Goal: Information Seeking & Learning: Learn about a topic

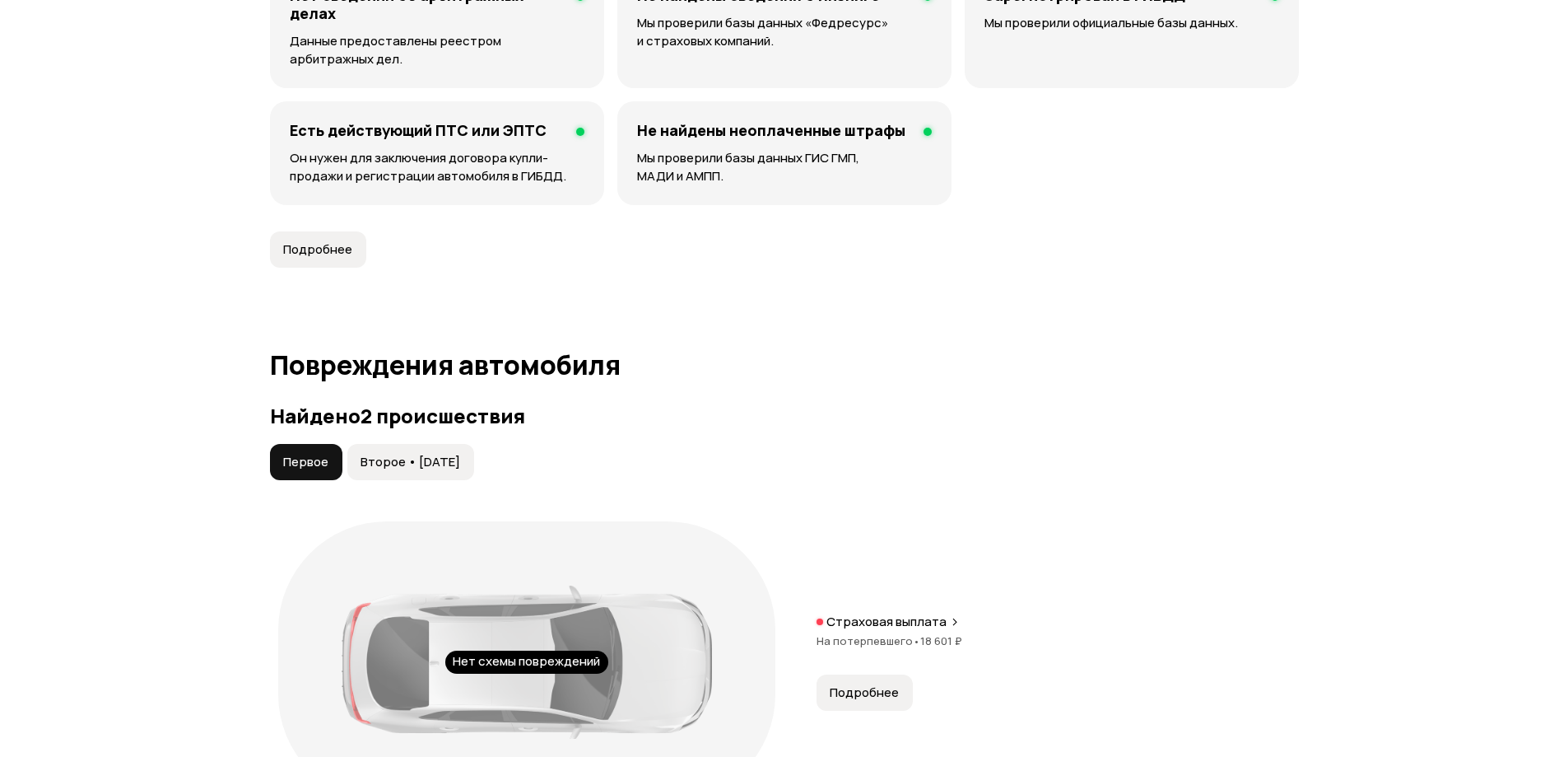
scroll to position [1564, 0]
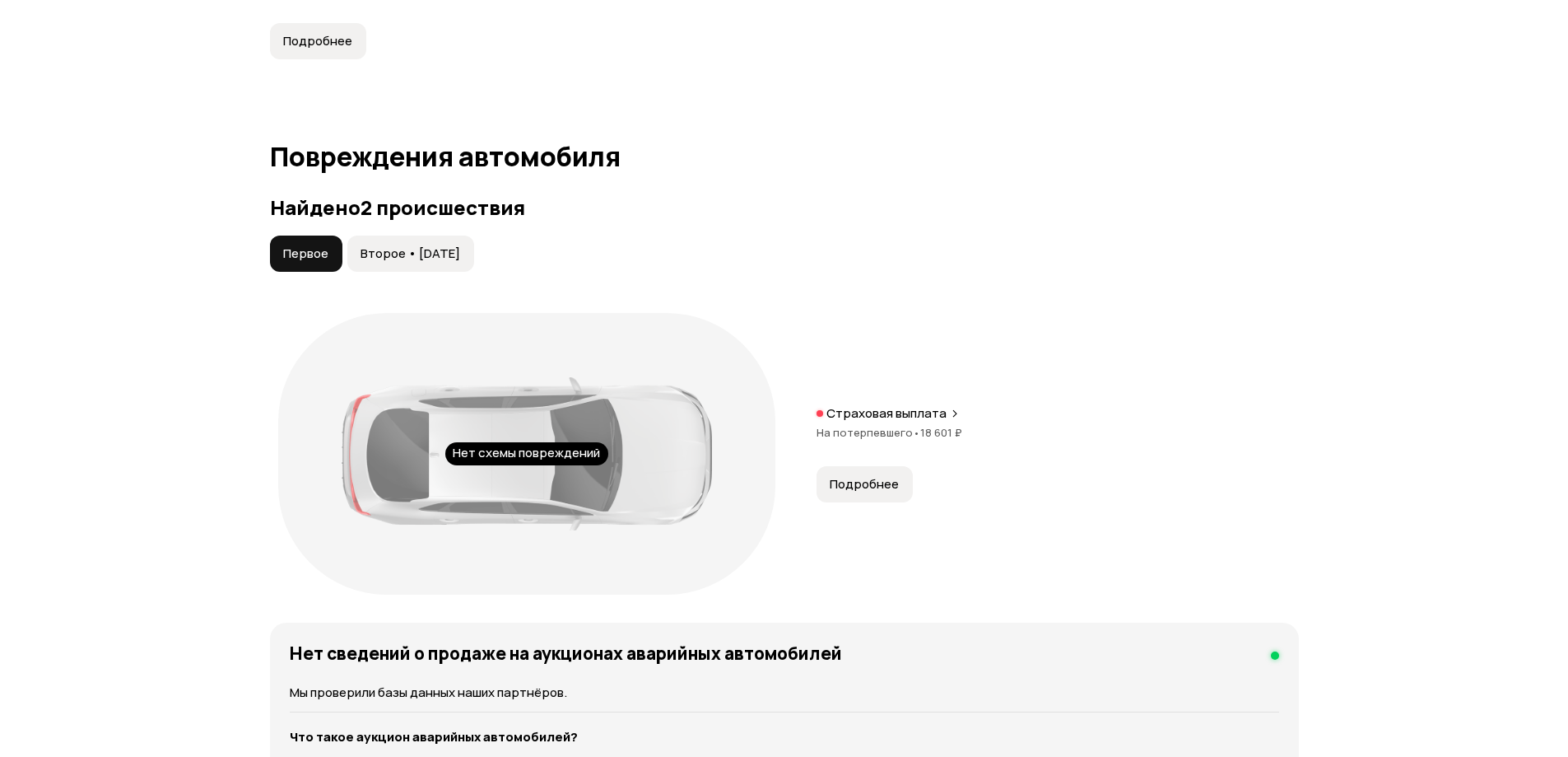
click at [856, 480] on span "Подробнее" at bounding box center [865, 485] width 69 height 17
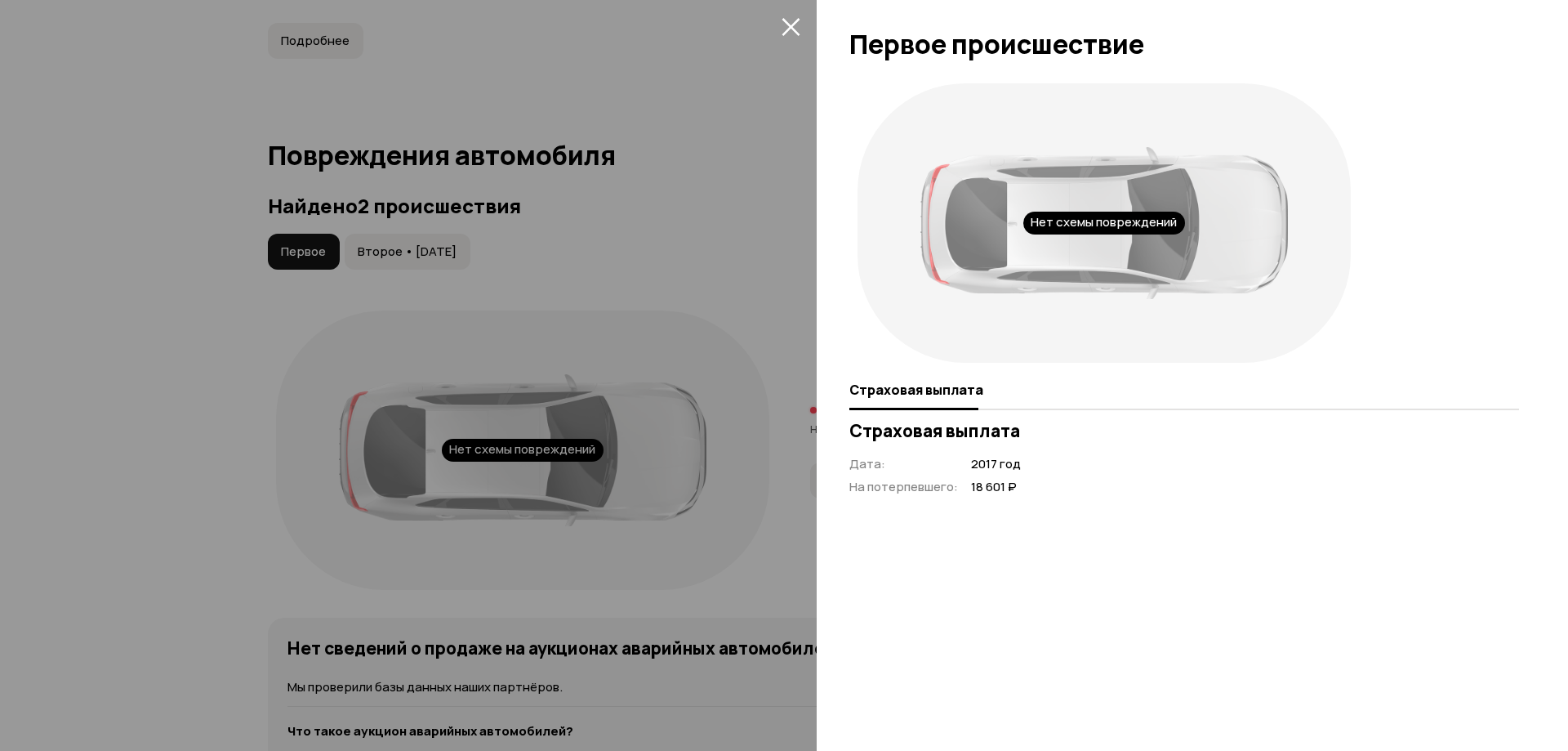
click at [801, 26] on button "закрыть" at bounding box center [791, 26] width 26 height 26
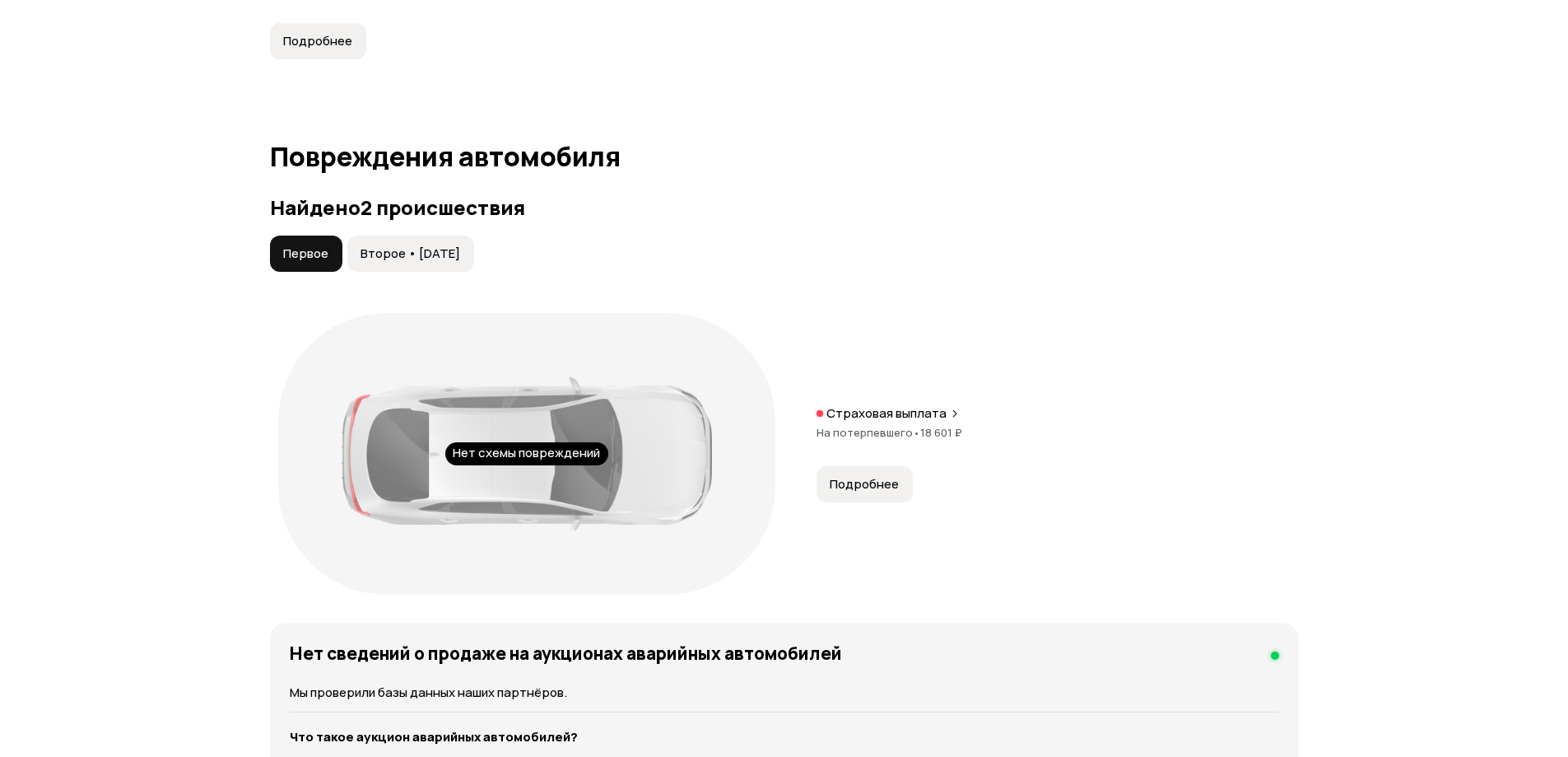
click at [427, 245] on span "Второе • 22 июн 2020" at bounding box center [410, 253] width 100 height 17
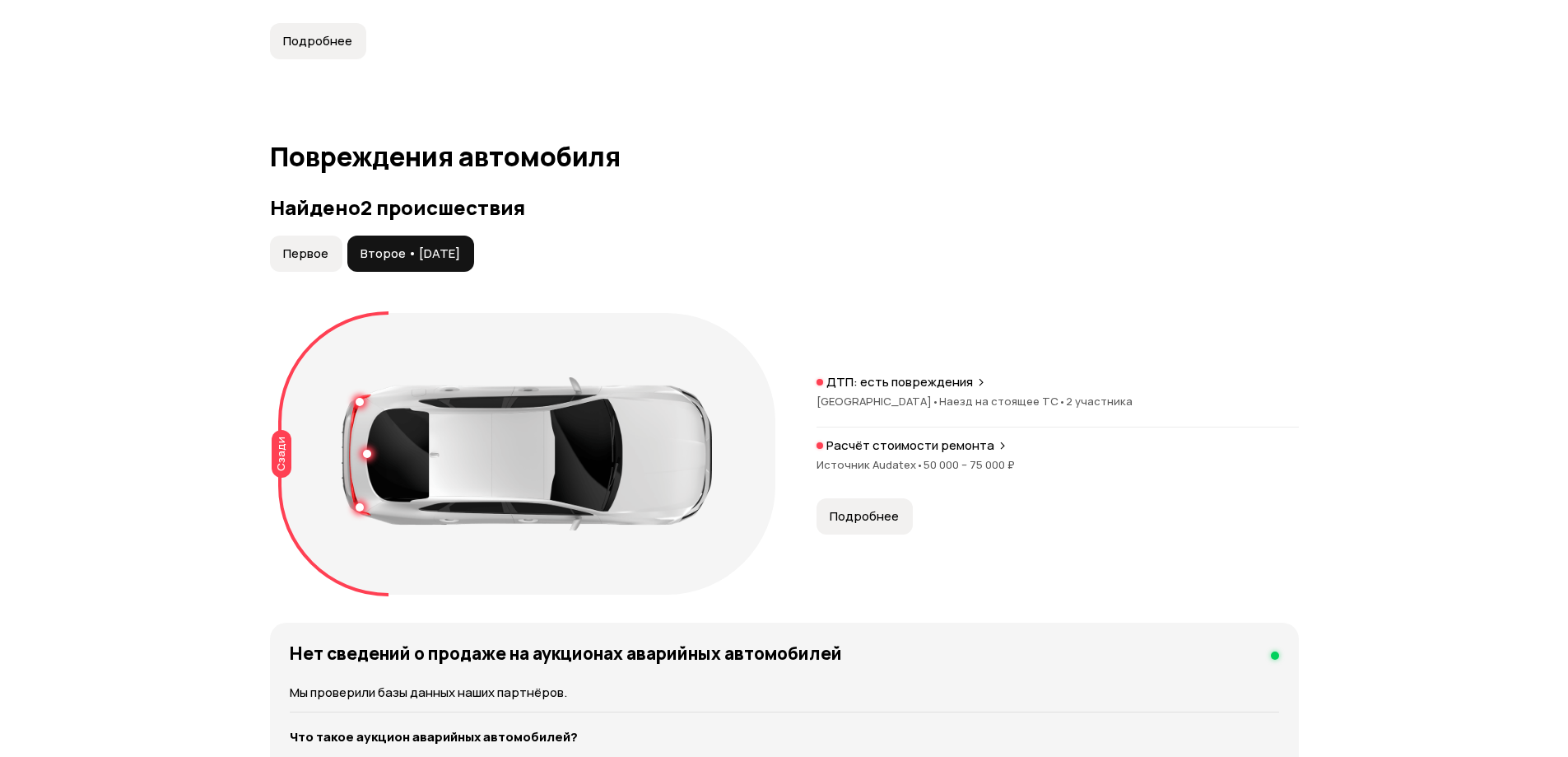
click at [843, 518] on span "Подробнее" at bounding box center [865, 517] width 69 height 17
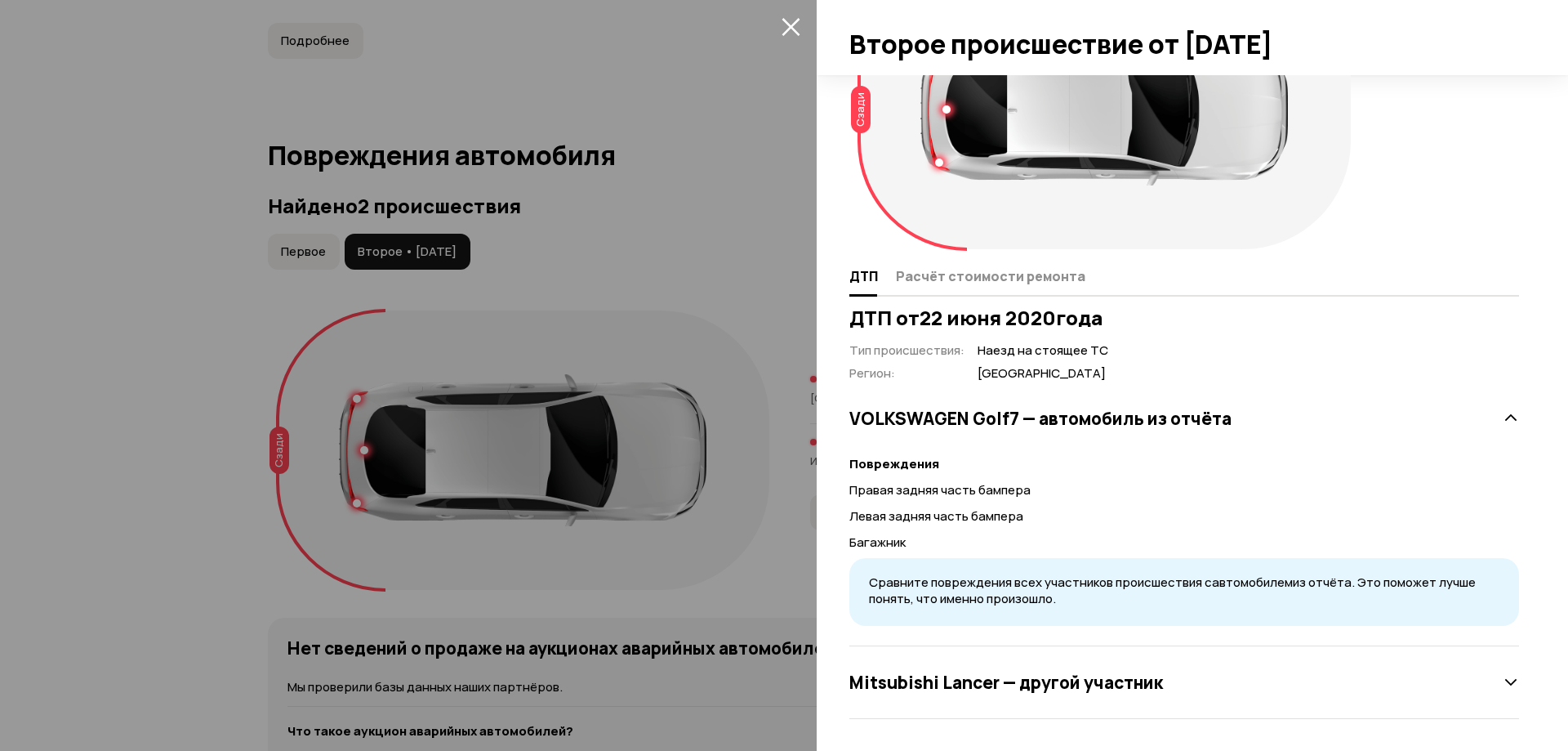
scroll to position [115, 0]
click at [1505, 670] on div "Mitsubishi Lancer — другой участник" at bounding box center [1185, 681] width 670 height 33
drag, startPoint x: 987, startPoint y: 351, endPoint x: 1105, endPoint y: 351, distance: 118.0
click at [1105, 351] on span "Наезд на стоящее ТС" at bounding box center [1043, 350] width 131 height 17
click at [1132, 357] on div "ДТП от 22 июня 2020 года Тип происшествия : Наезд на стоящее ТС Регион : Ставро…" at bounding box center [1185, 720] width 670 height 830
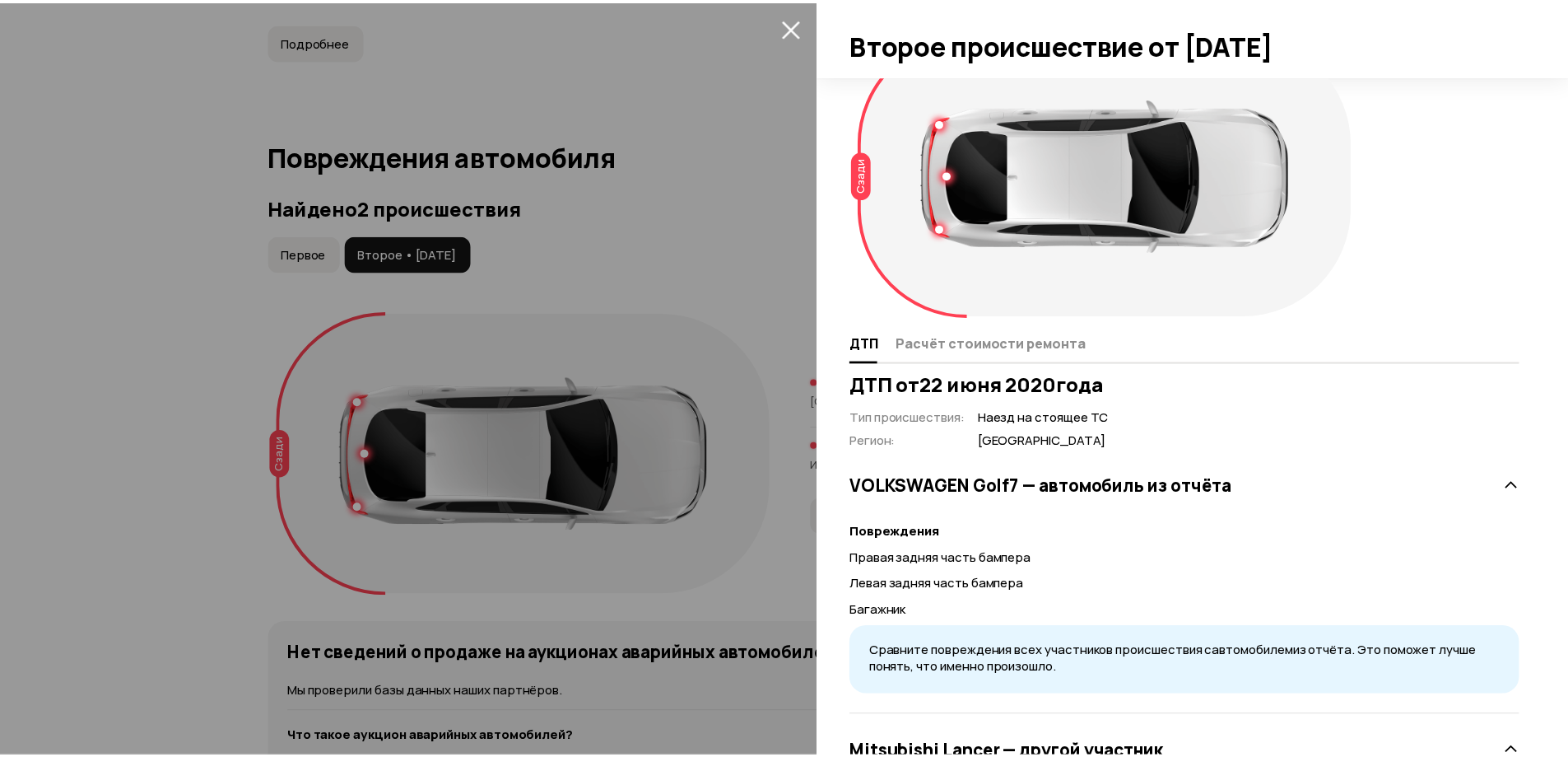
scroll to position [0, 0]
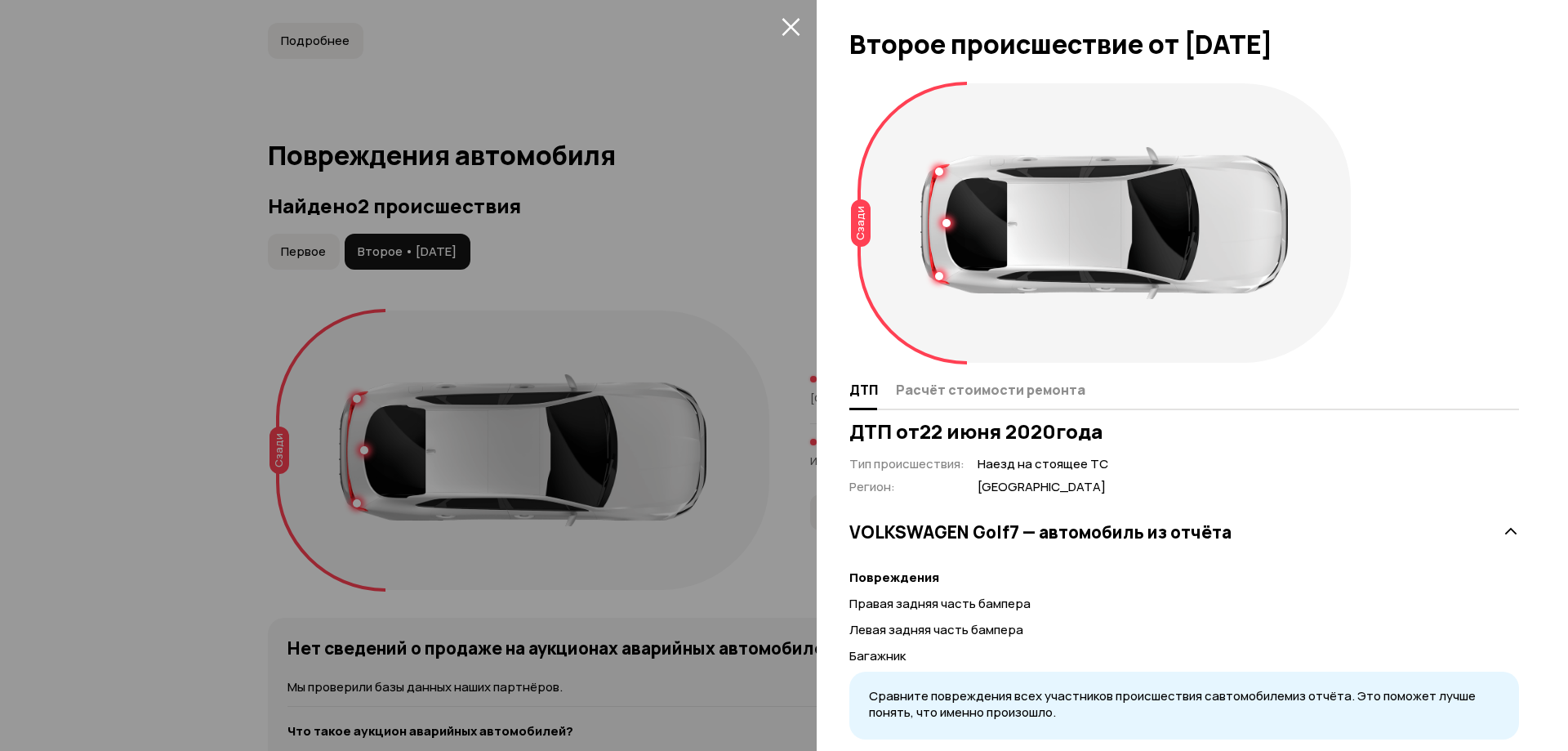
click at [780, 24] on button "закрыть" at bounding box center [791, 26] width 26 height 26
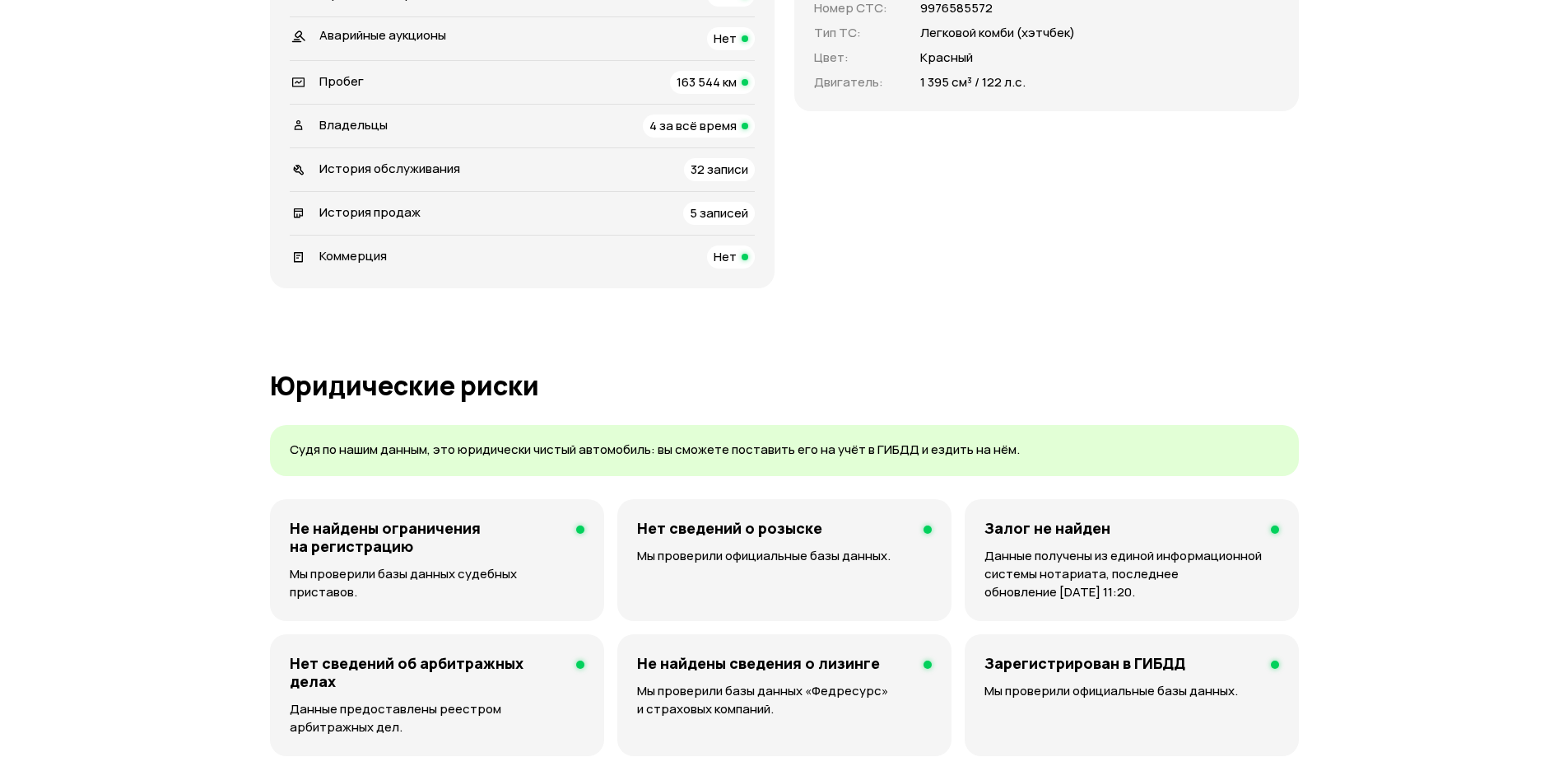
scroll to position [329, 0]
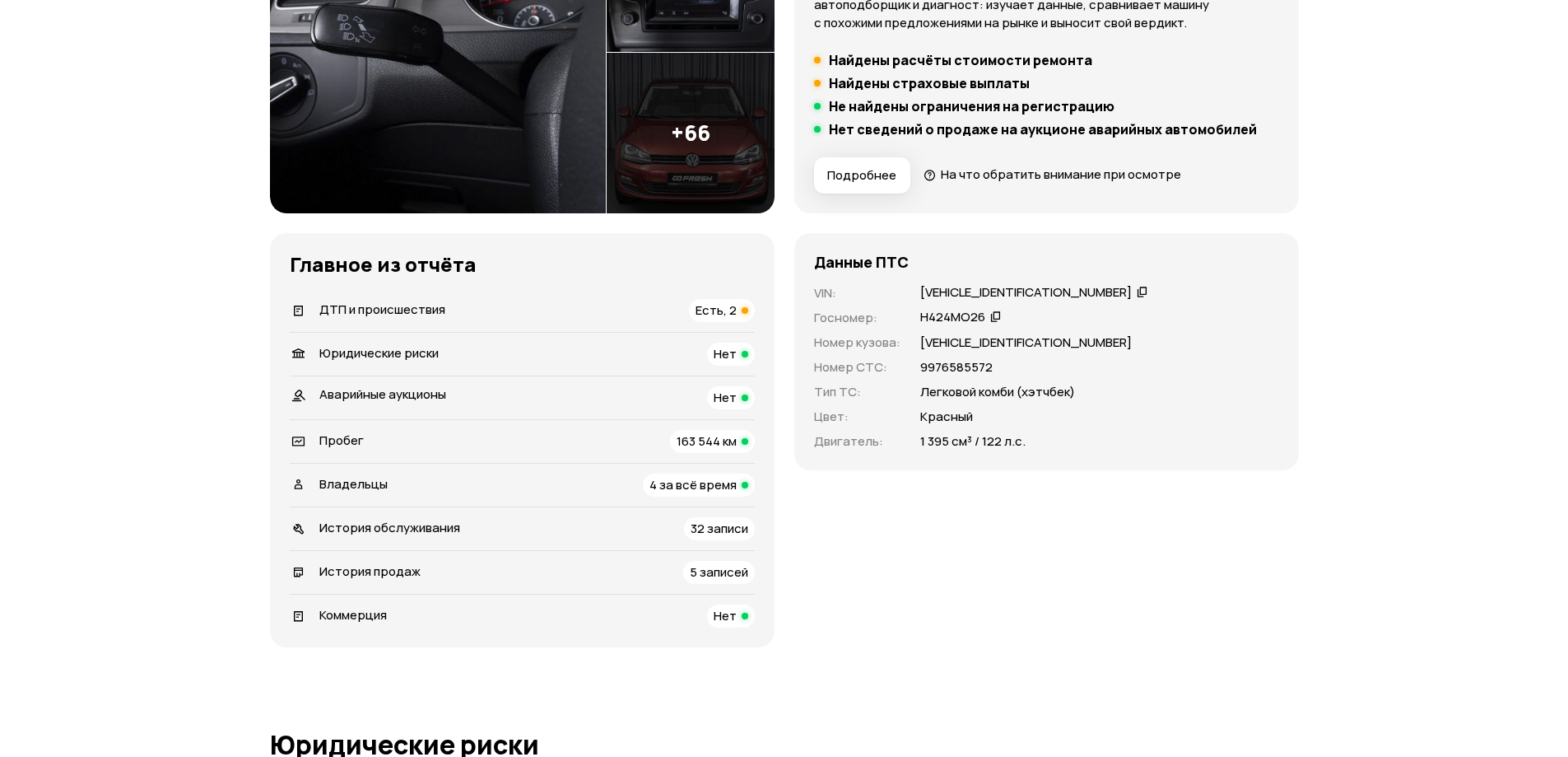
click at [416, 486] on div "Владельцы 4 за всё время" at bounding box center [522, 485] width 465 height 23
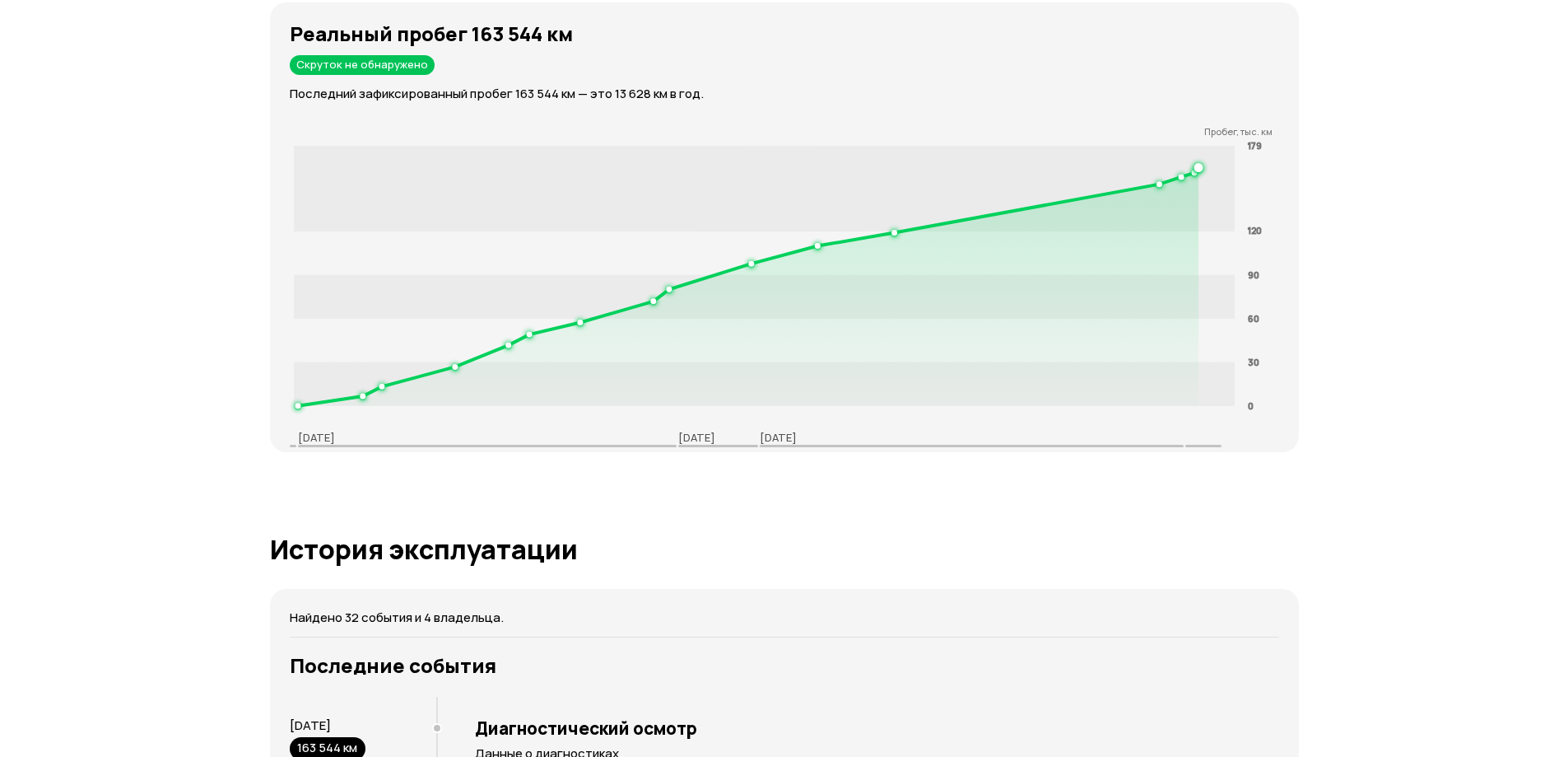
scroll to position [2788, 0]
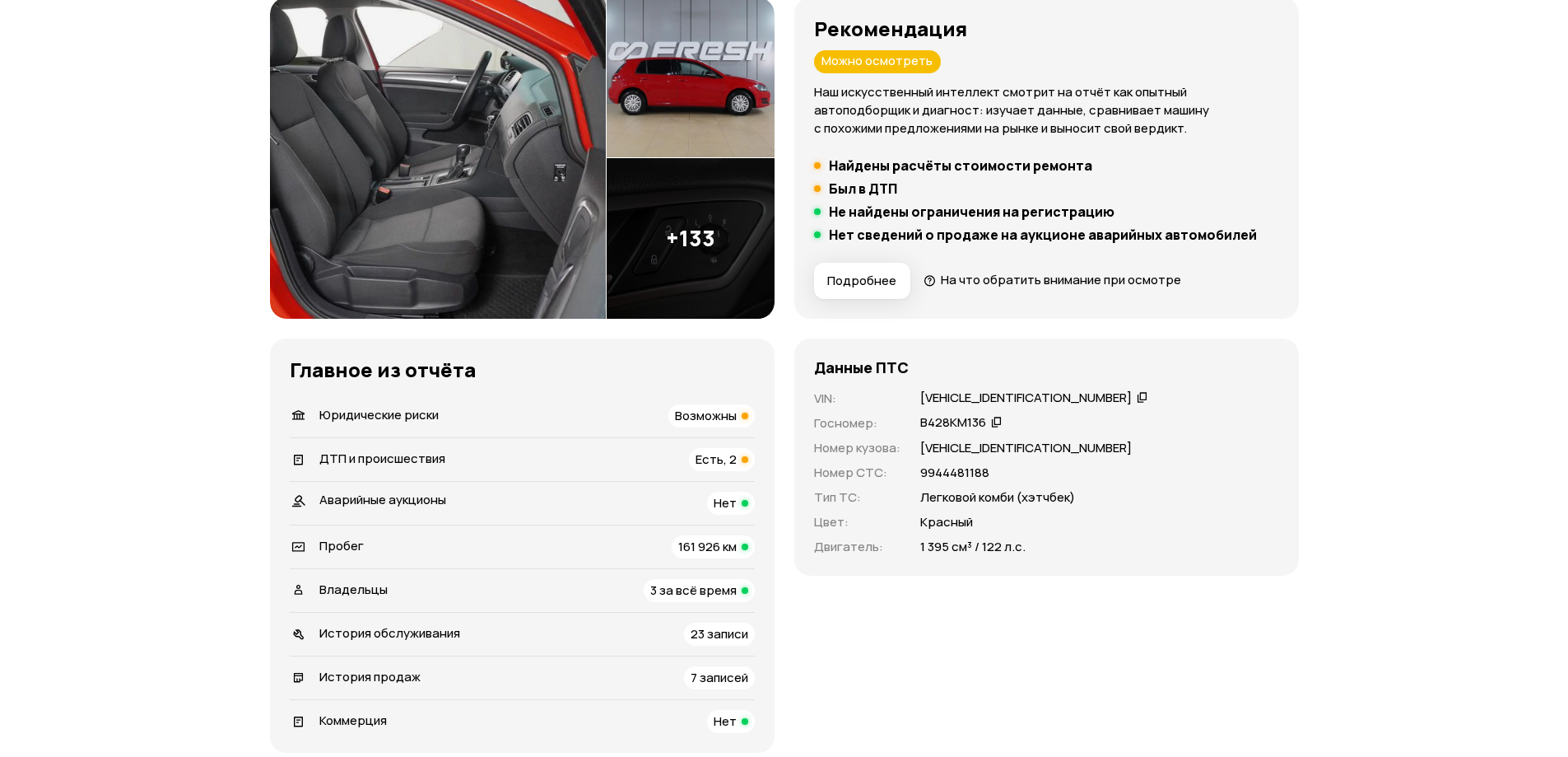
scroll to position [247, 0]
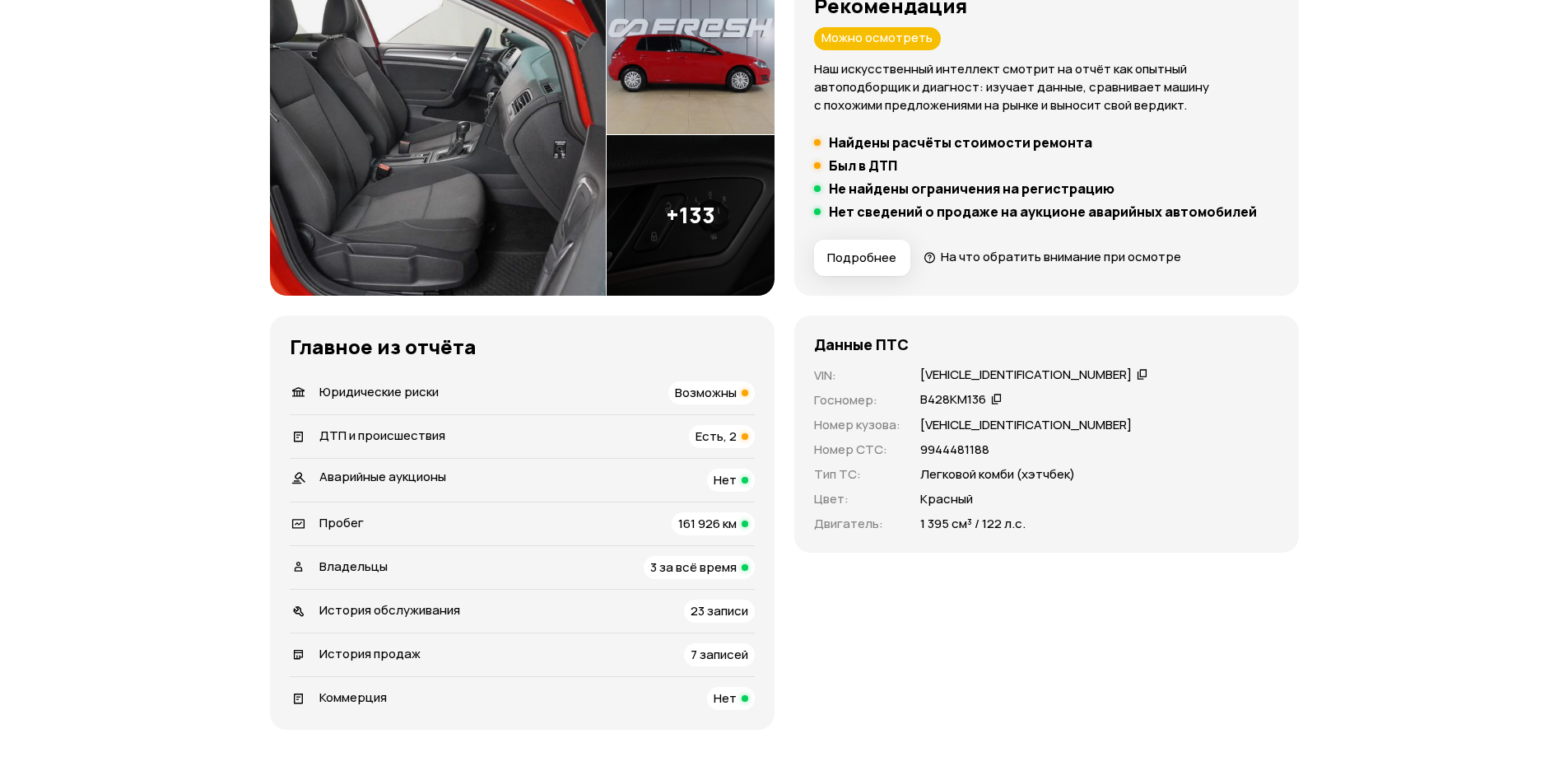
click at [569, 397] on div "Юридические риски Возможны" at bounding box center [522, 393] width 465 height 23
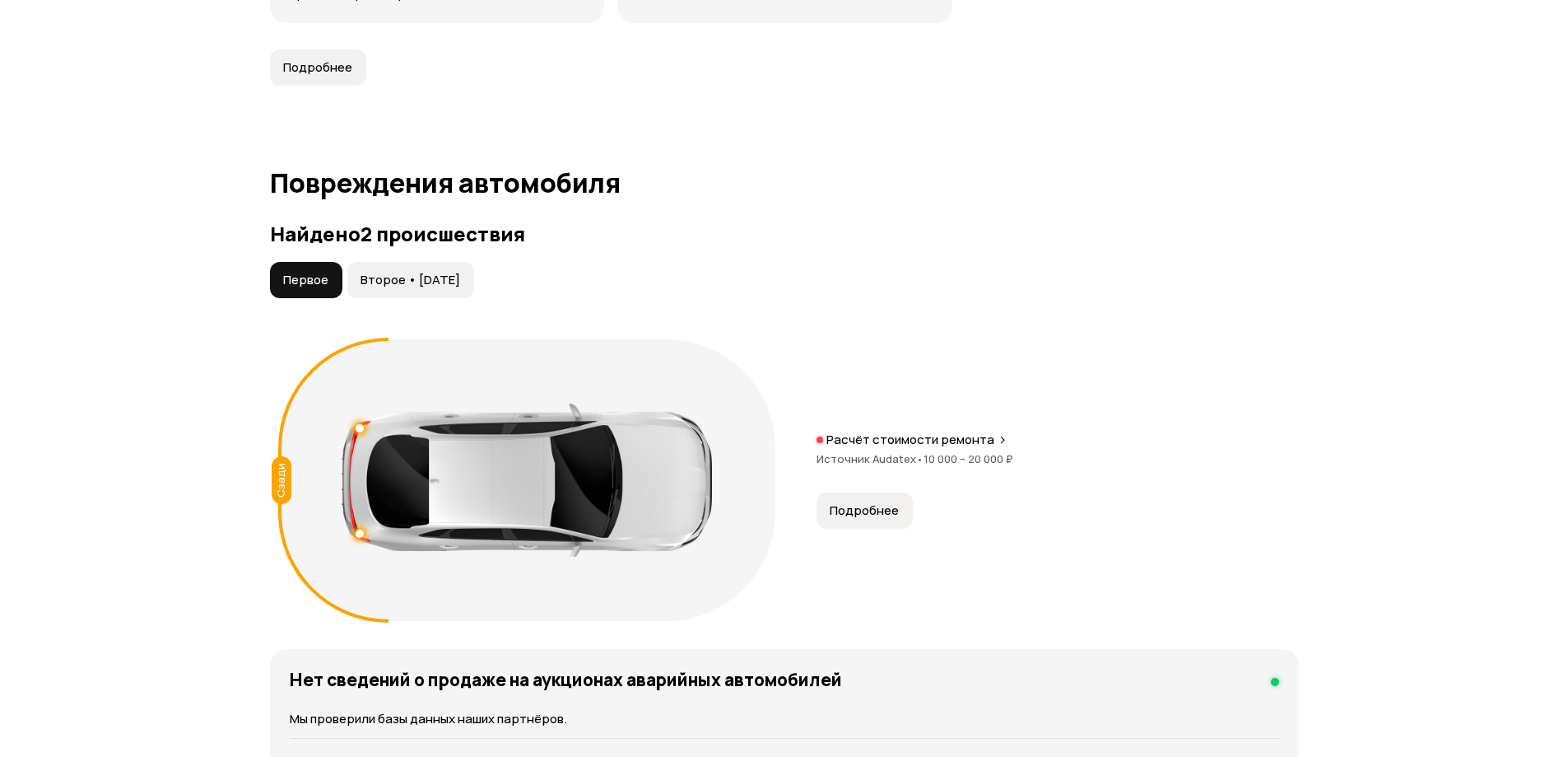
scroll to position [1635, 0]
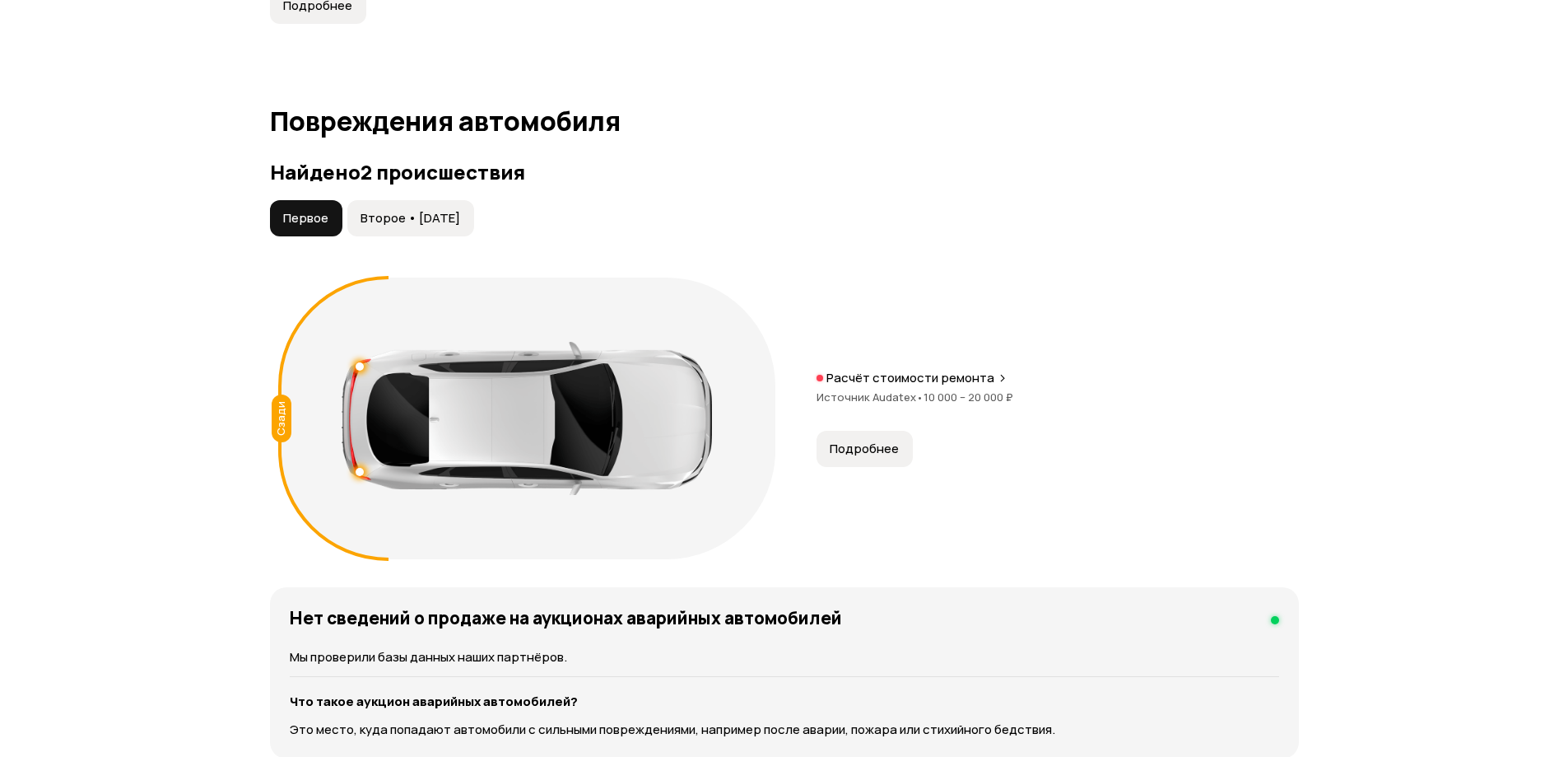
click at [856, 455] on span "Подробнее" at bounding box center [865, 449] width 69 height 17
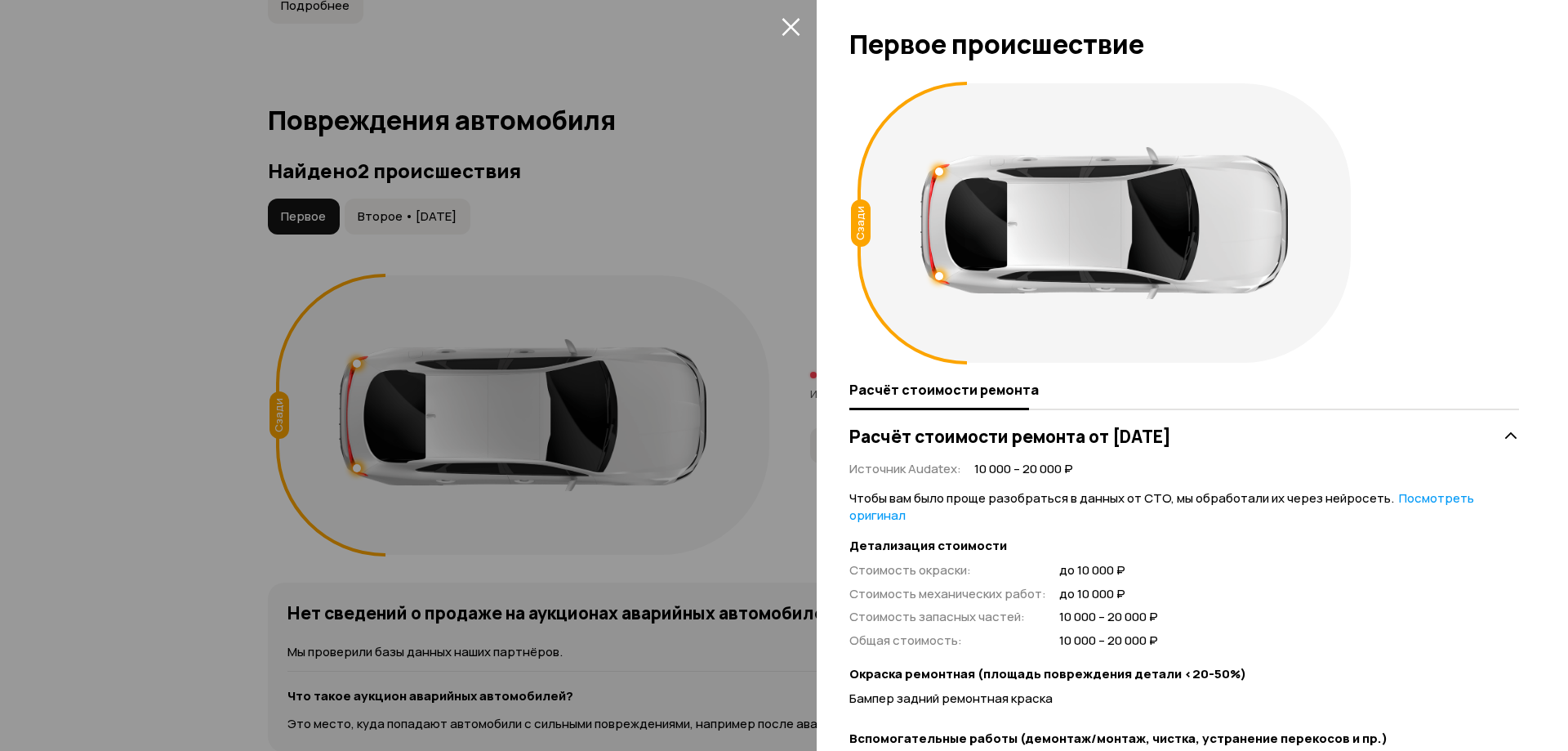
click at [795, 20] on icon "закрыть" at bounding box center [791, 26] width 19 height 19
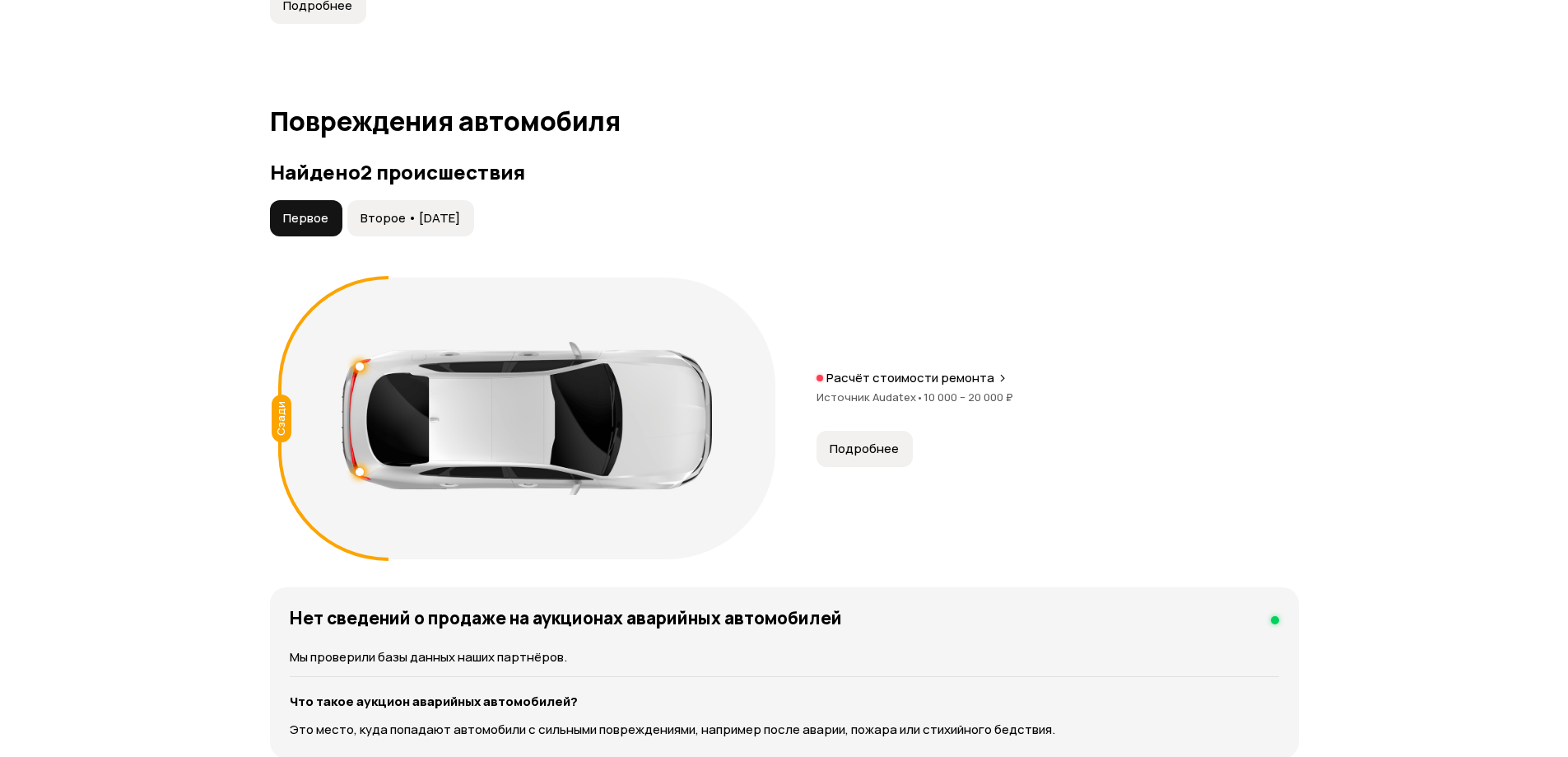
click at [421, 210] on span "Второе • 29 окт 2015" at bounding box center [410, 218] width 100 height 17
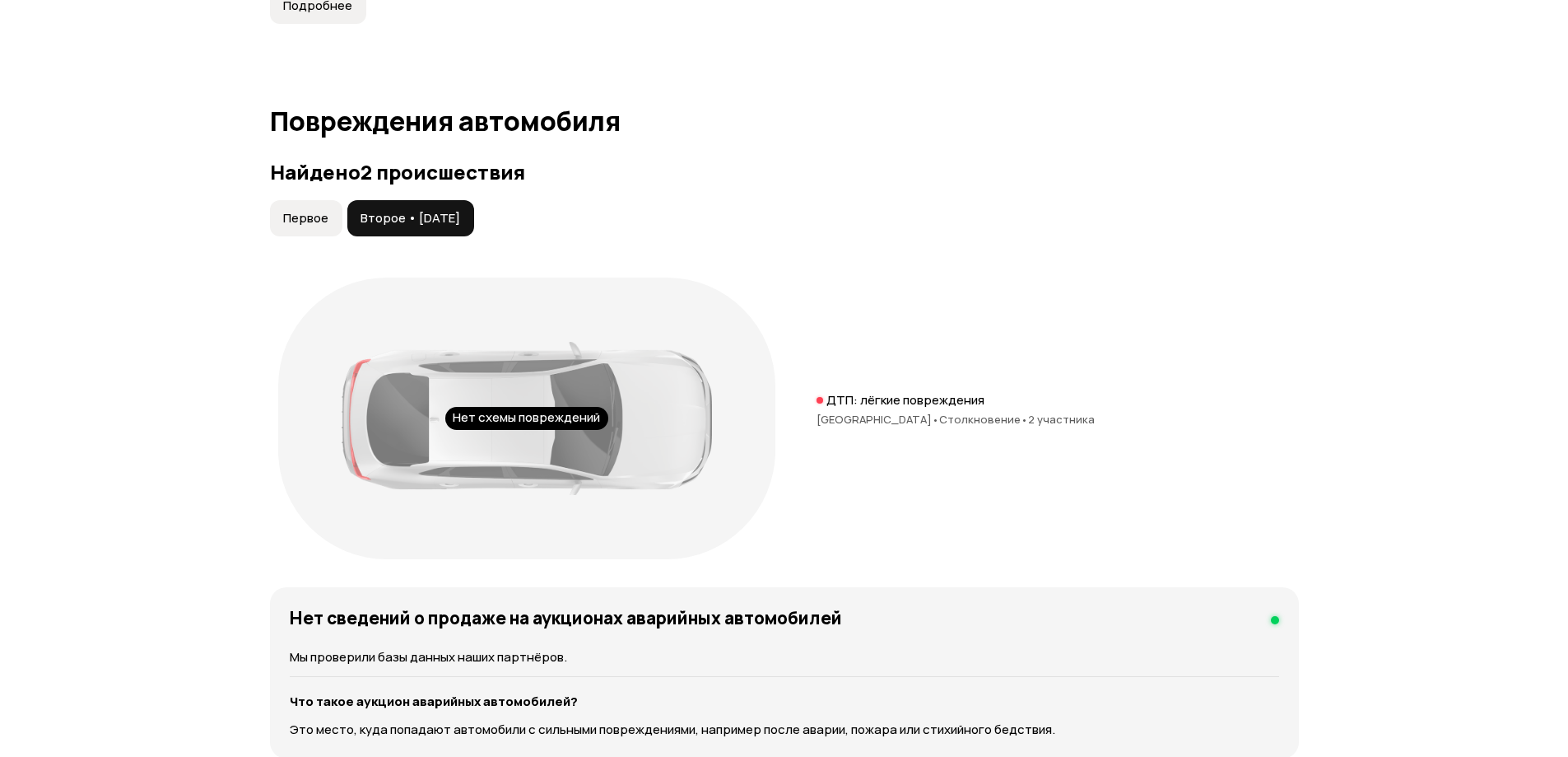
click at [958, 417] on span "Столкновение •" at bounding box center [984, 419] width 89 height 15
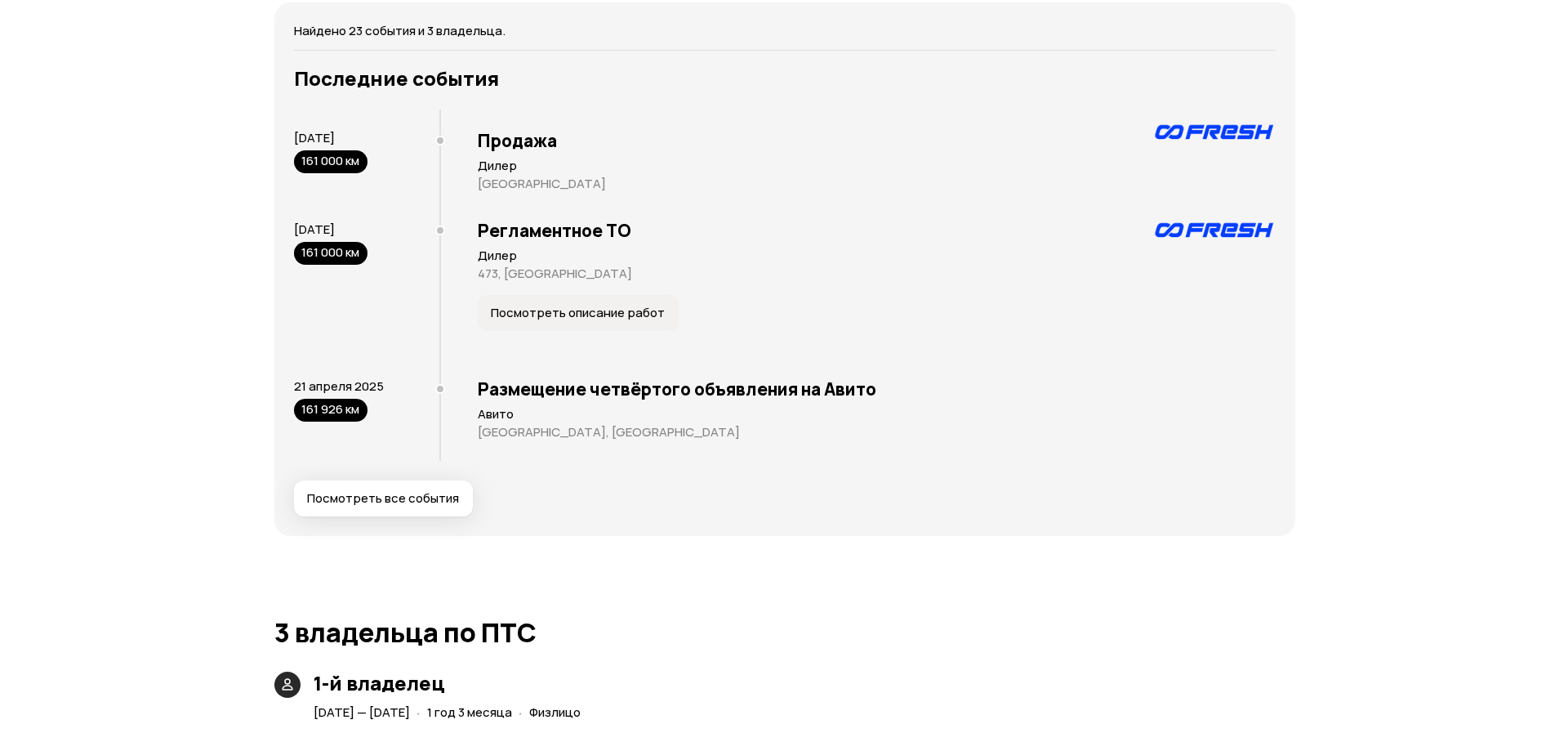
scroll to position [3338, 0]
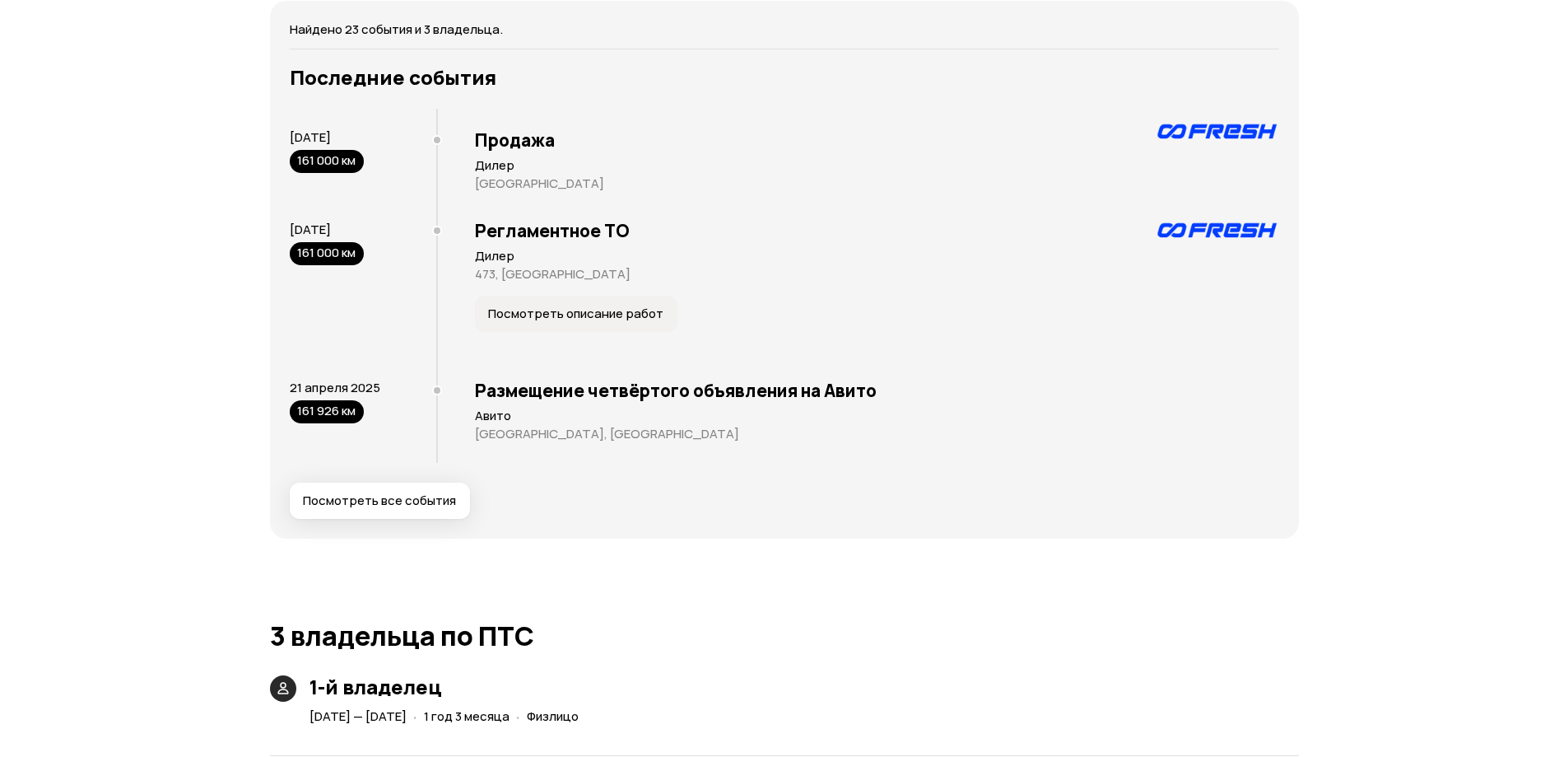
click at [399, 506] on span "Посмотреть все события" at bounding box center [380, 501] width 153 height 17
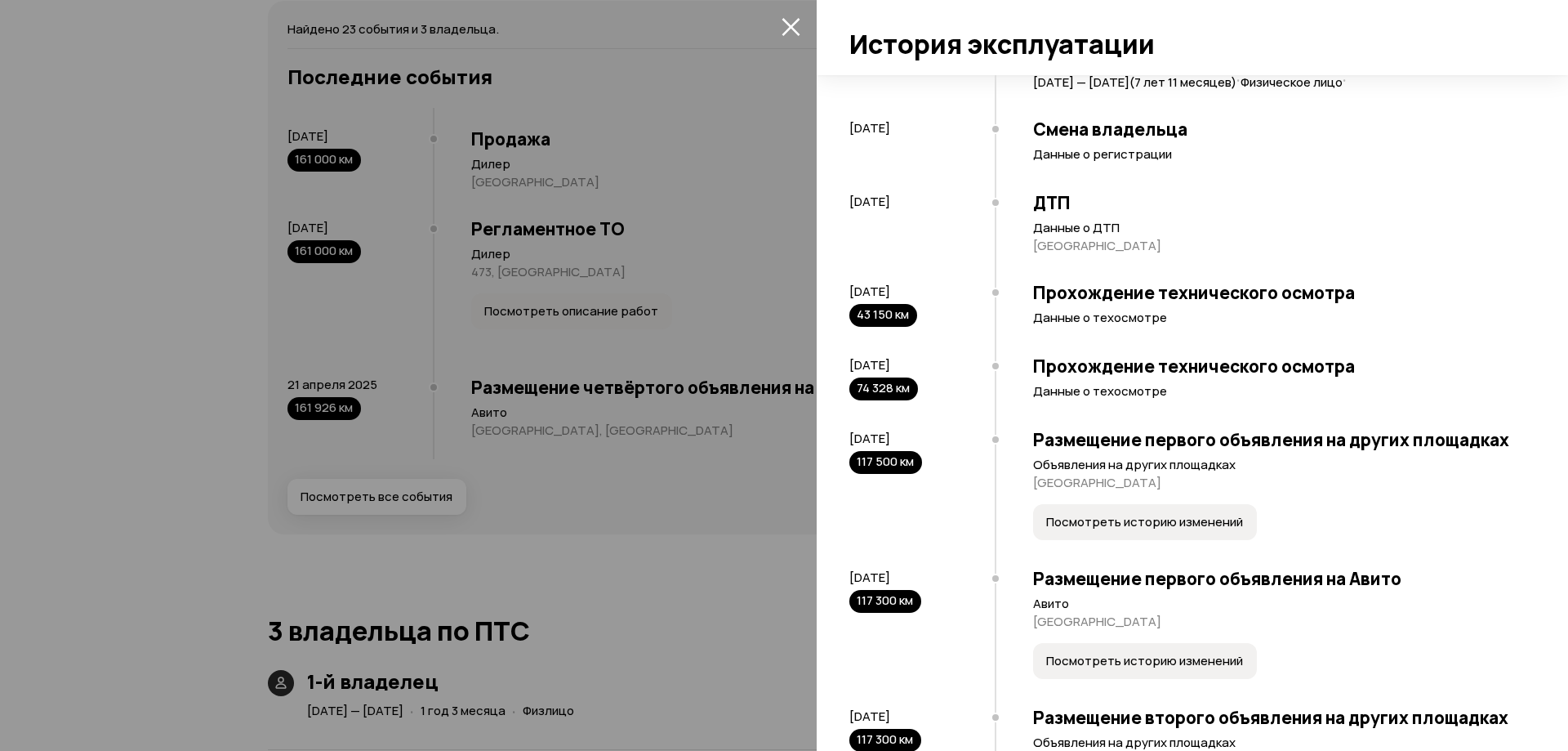
scroll to position [0, 0]
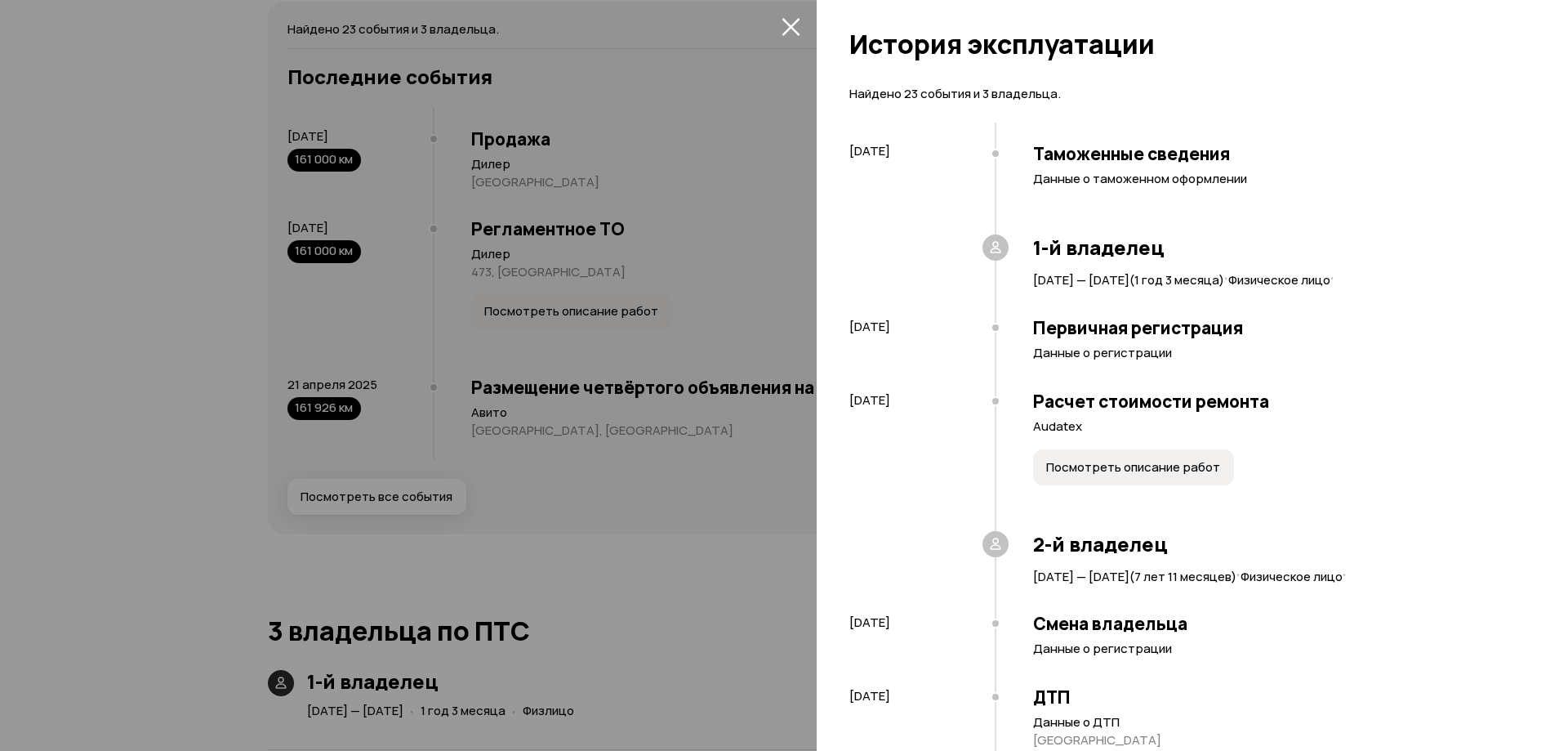
click at [1156, 464] on span "Посмотреть описание работ" at bounding box center [1133, 468] width 174 height 16
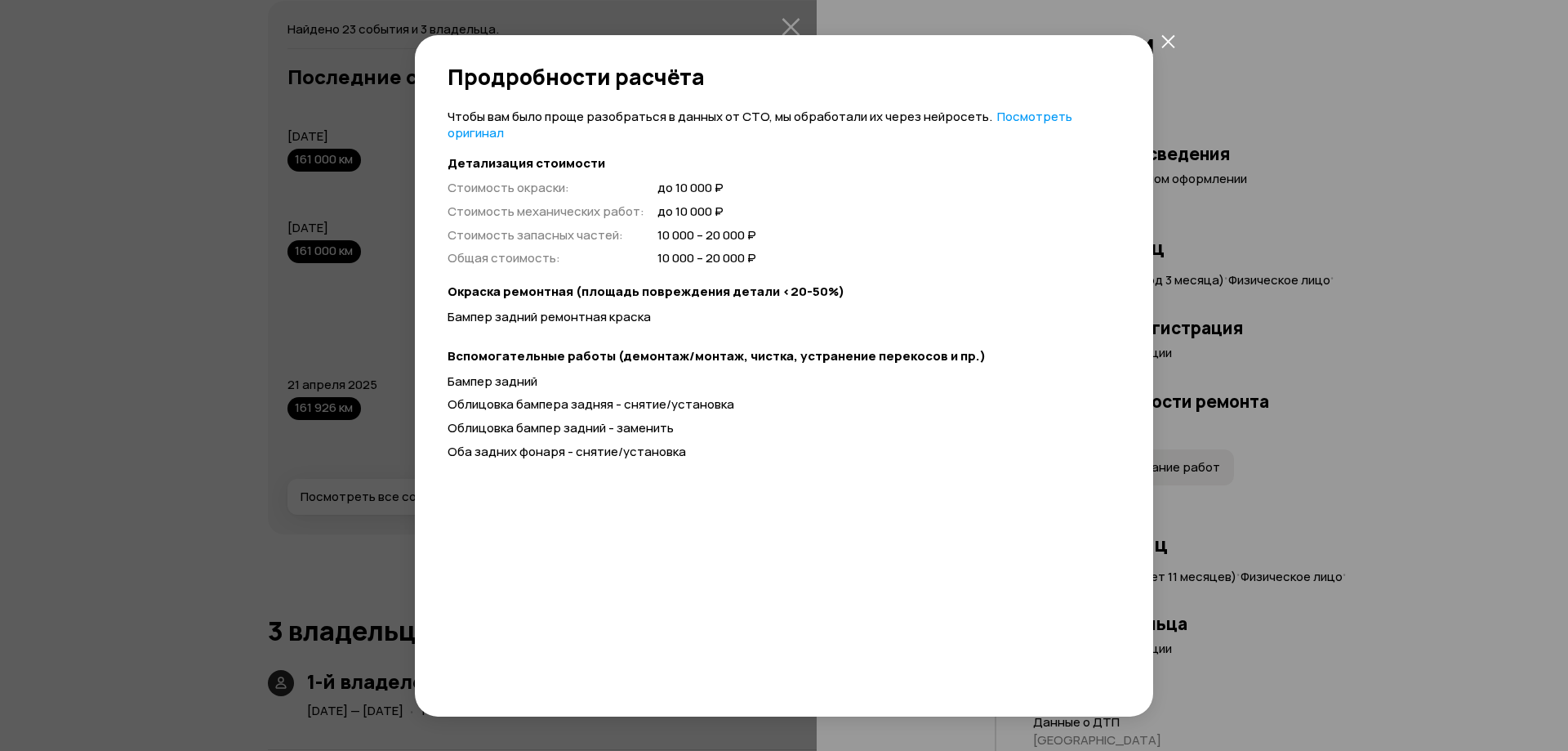
click at [1171, 37] on icon "закрыть" at bounding box center [1168, 41] width 14 height 14
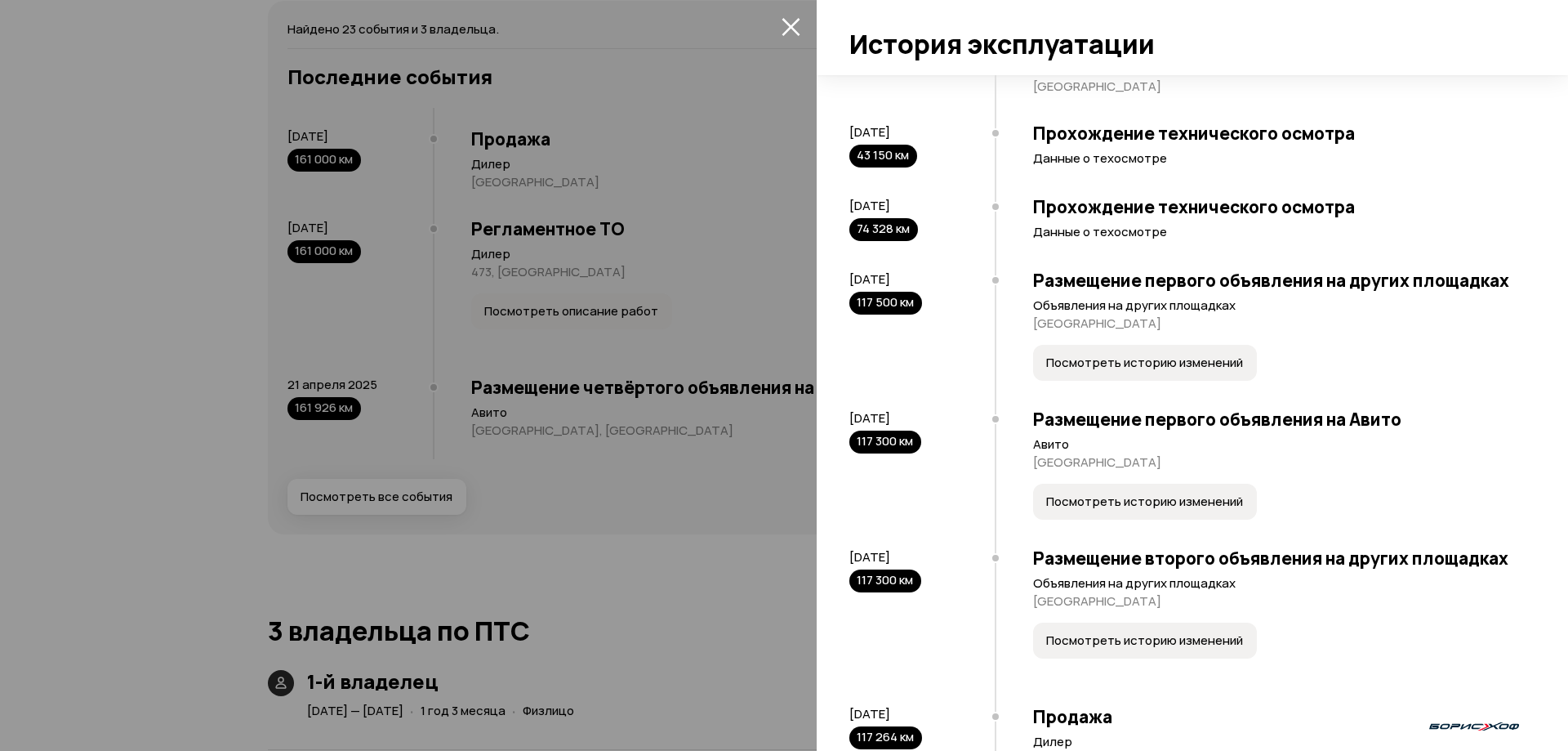
scroll to position [572, 0]
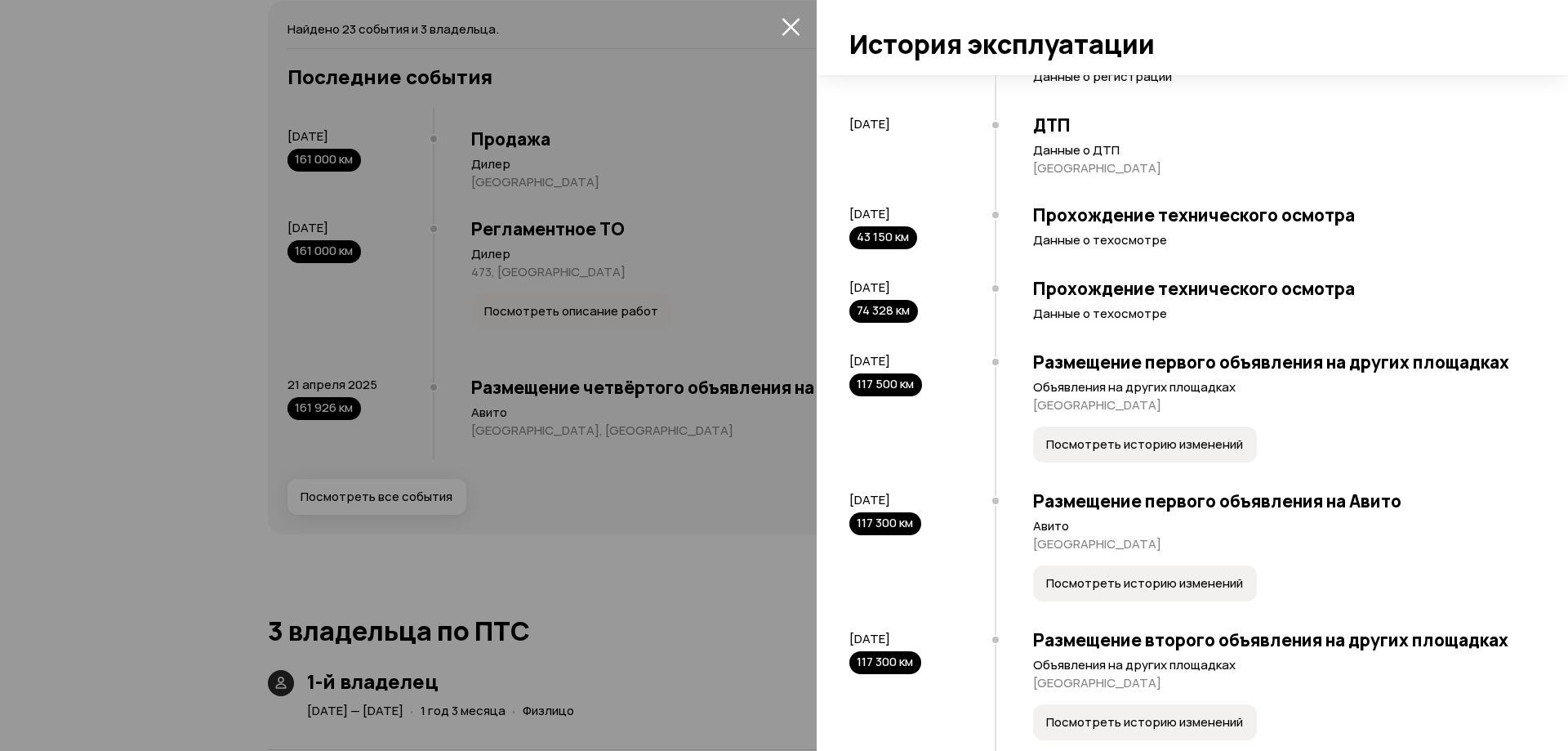
drag, startPoint x: 1036, startPoint y: 165, endPoint x: 1183, endPoint y: 171, distance: 147.1
click at [1183, 171] on p "Ростовская область" at bounding box center [1277, 169] width 486 height 16
click at [1184, 172] on p "Ростовская область" at bounding box center [1277, 169] width 486 height 16
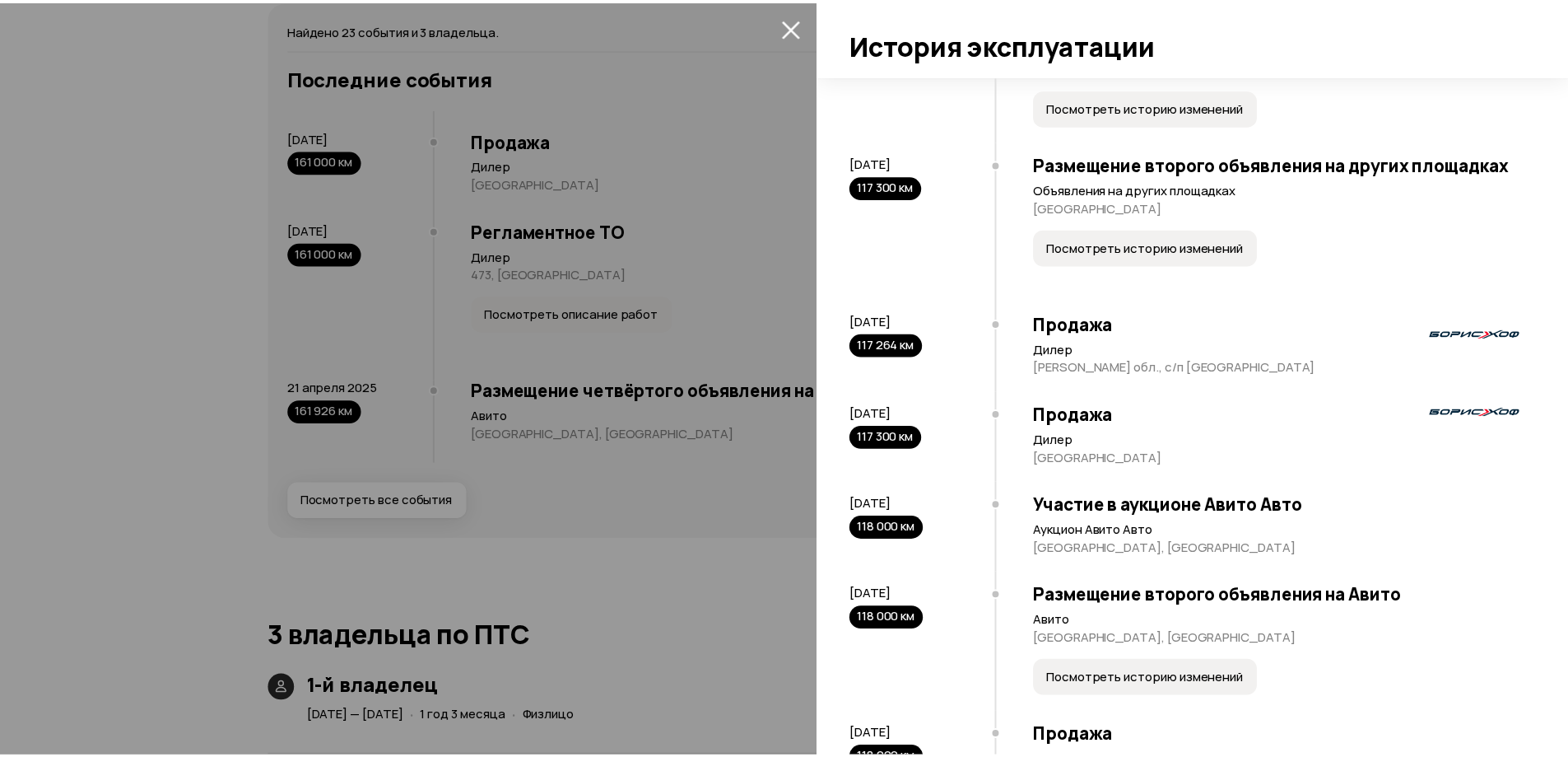
scroll to position [1071, 0]
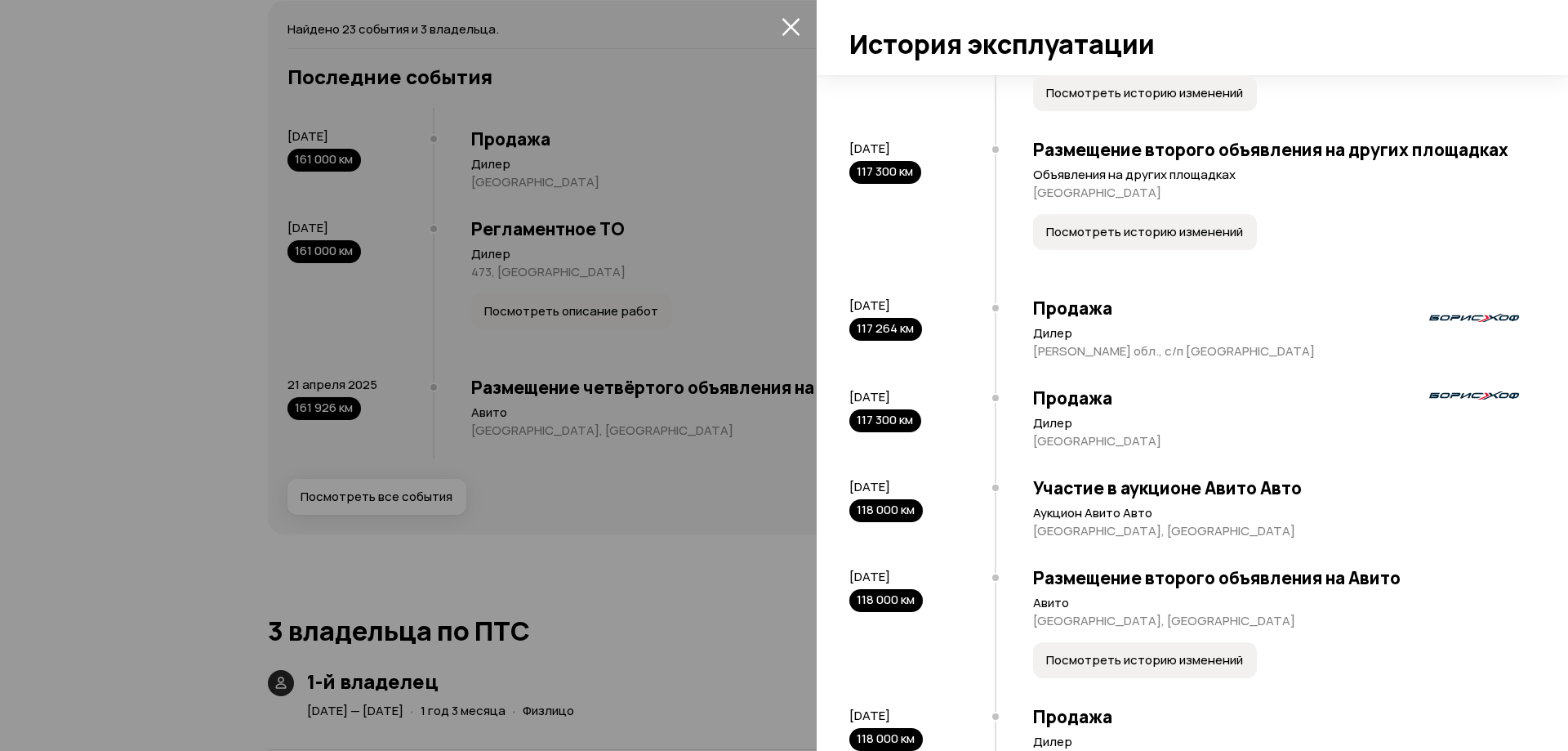
click at [791, 29] on icon "закрыть" at bounding box center [791, 26] width 19 height 19
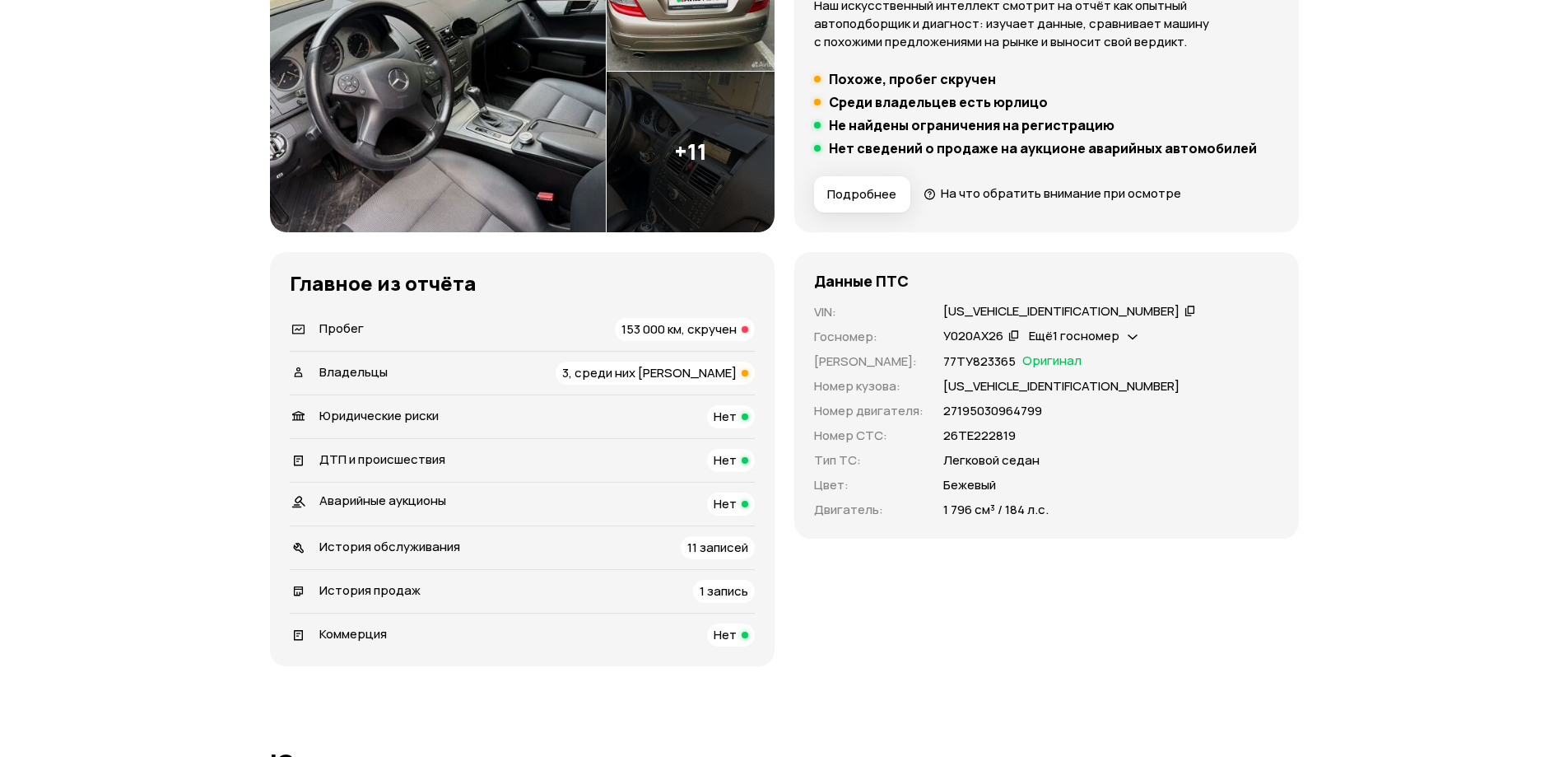
scroll to position [329, 0]
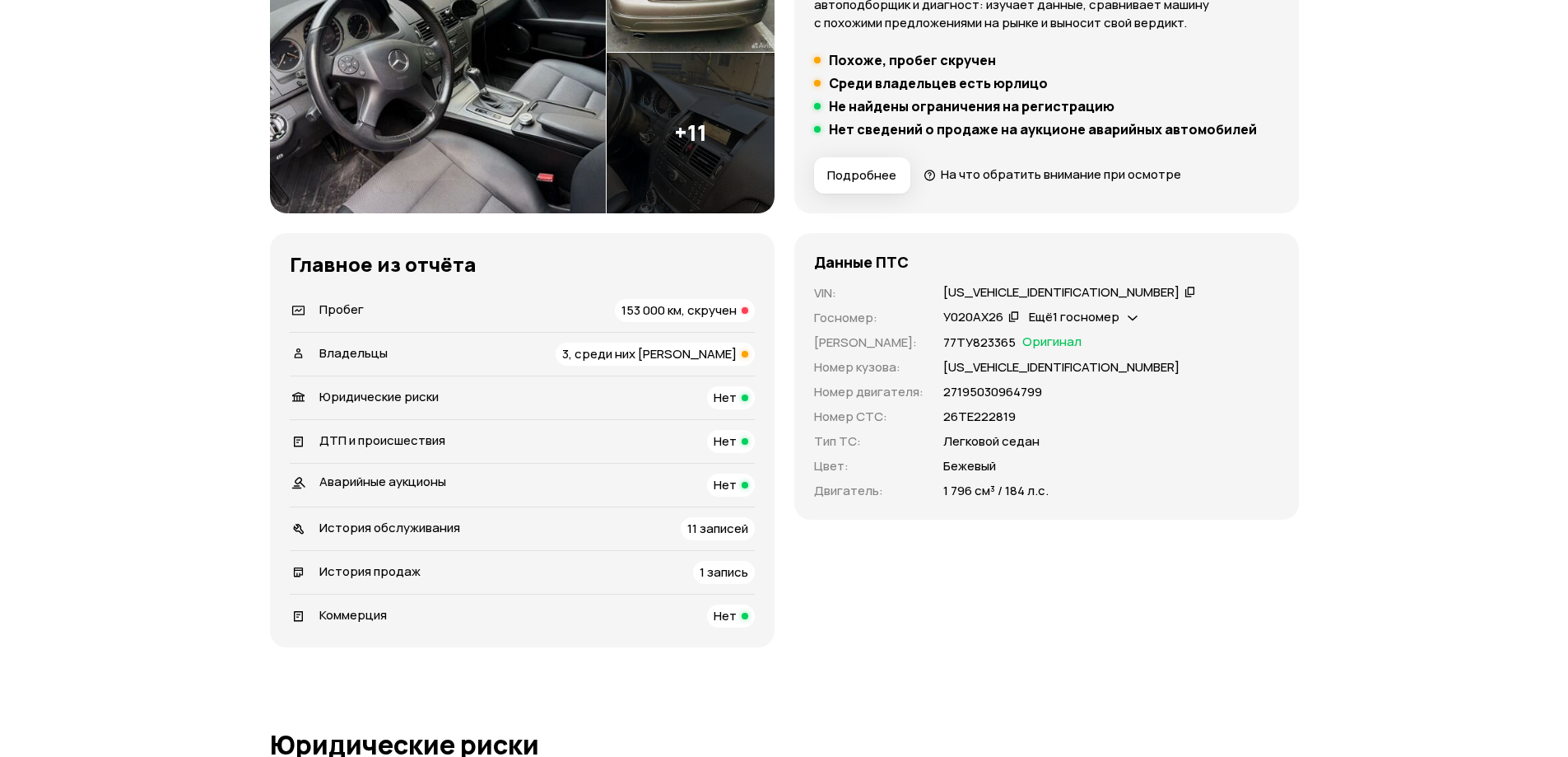
click at [440, 527] on span "История обслуживания" at bounding box center [390, 527] width 141 height 17
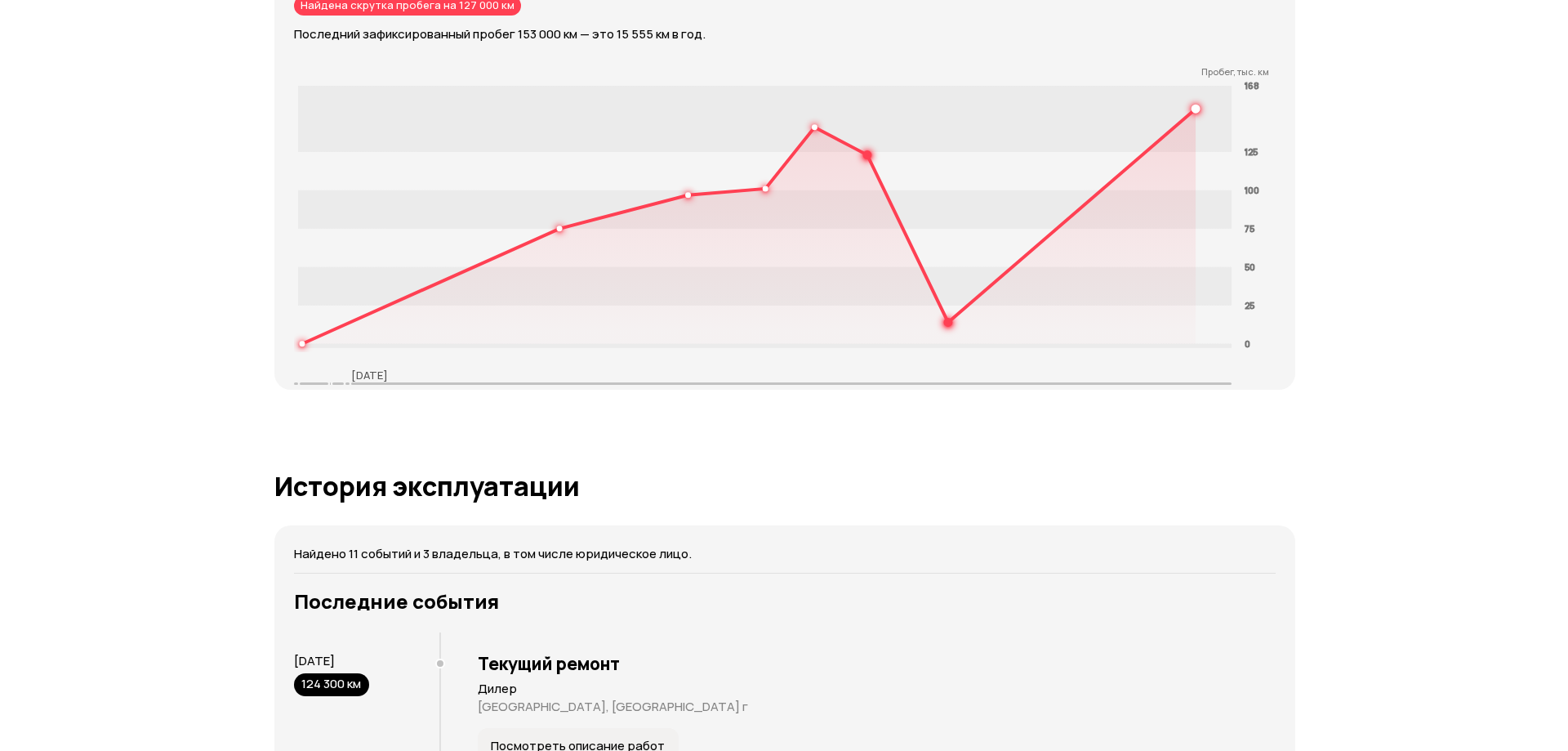
scroll to position [2947, 0]
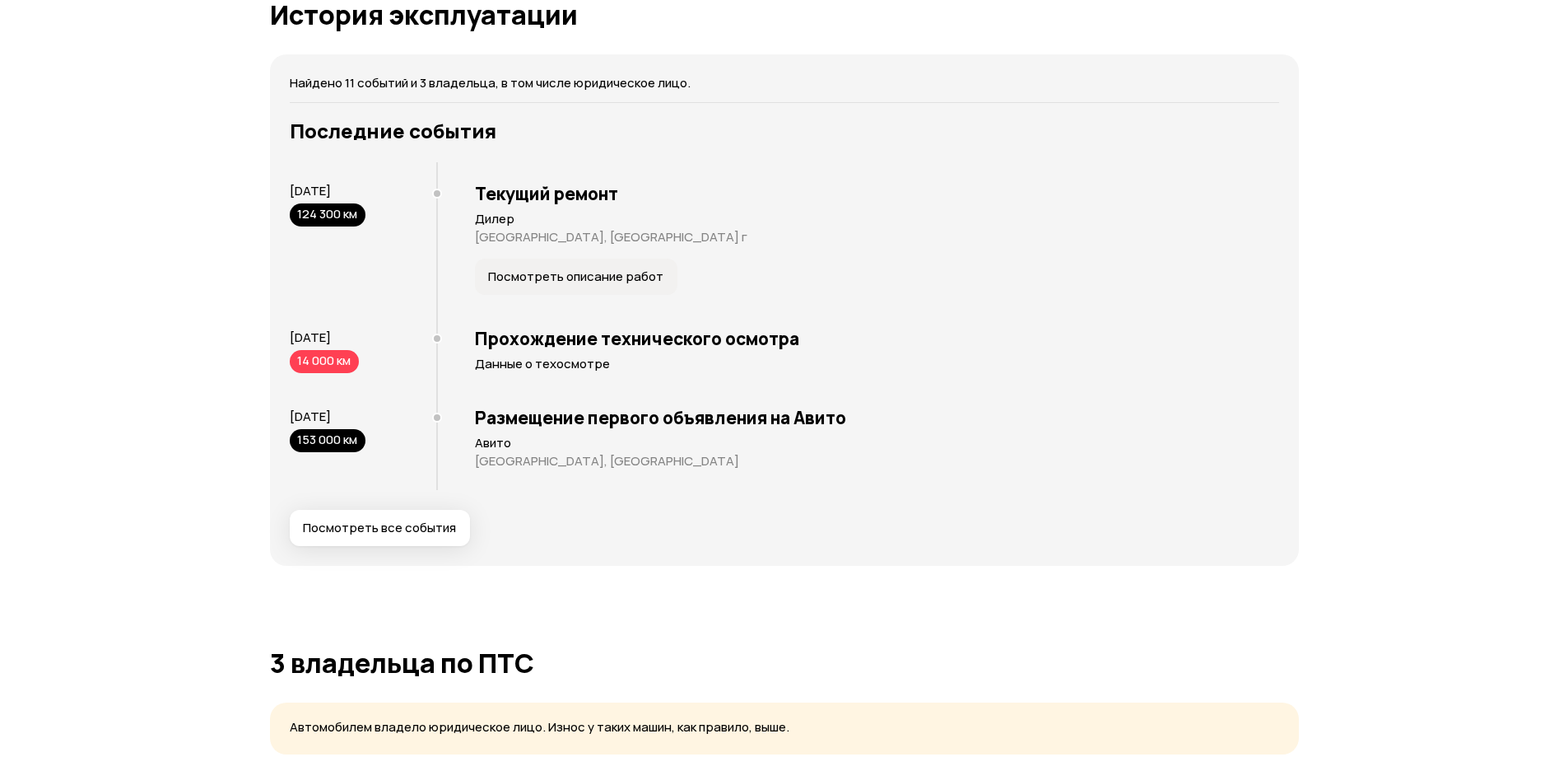
click at [440, 539] on button "Посмотреть все события" at bounding box center [380, 528] width 180 height 36
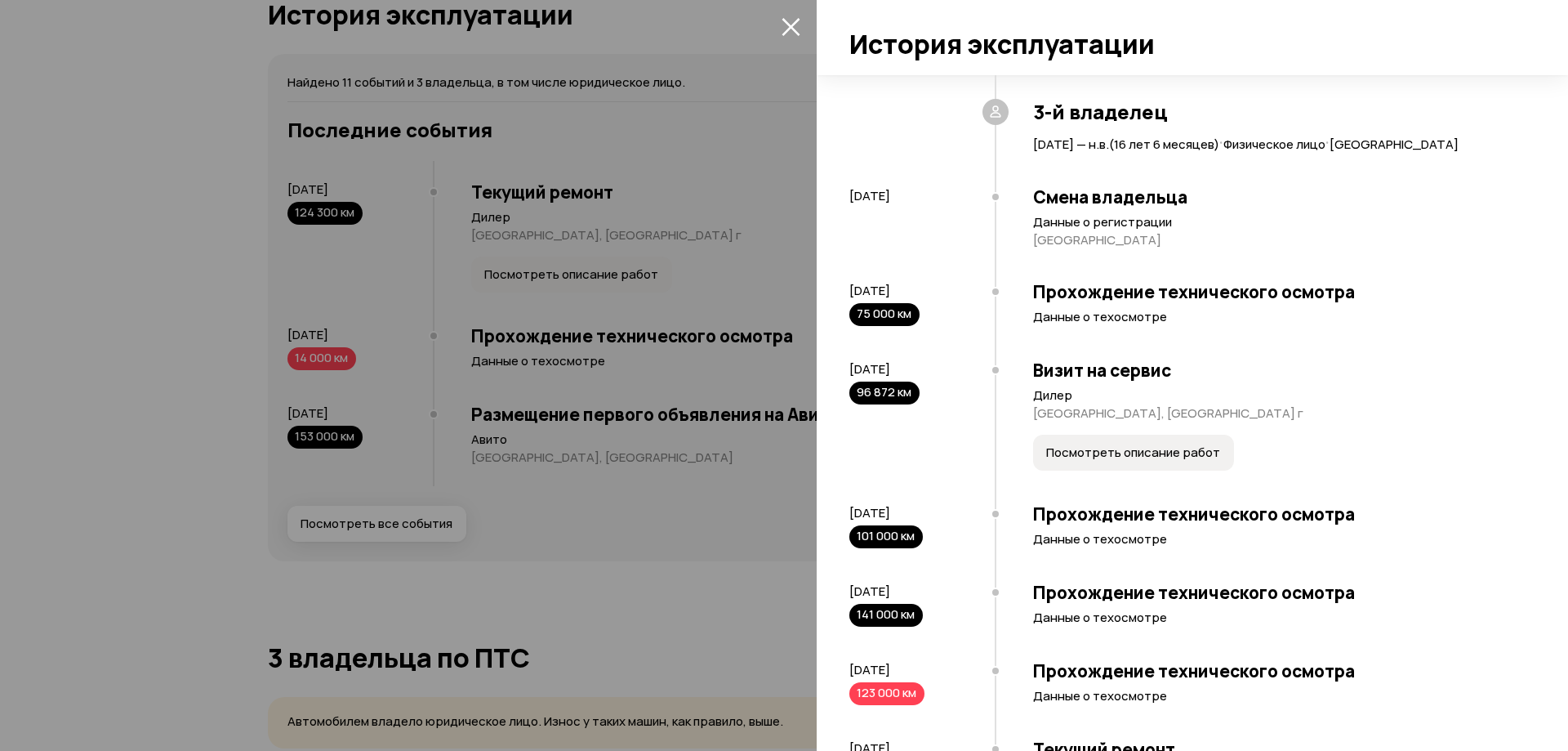
scroll to position [409, 0]
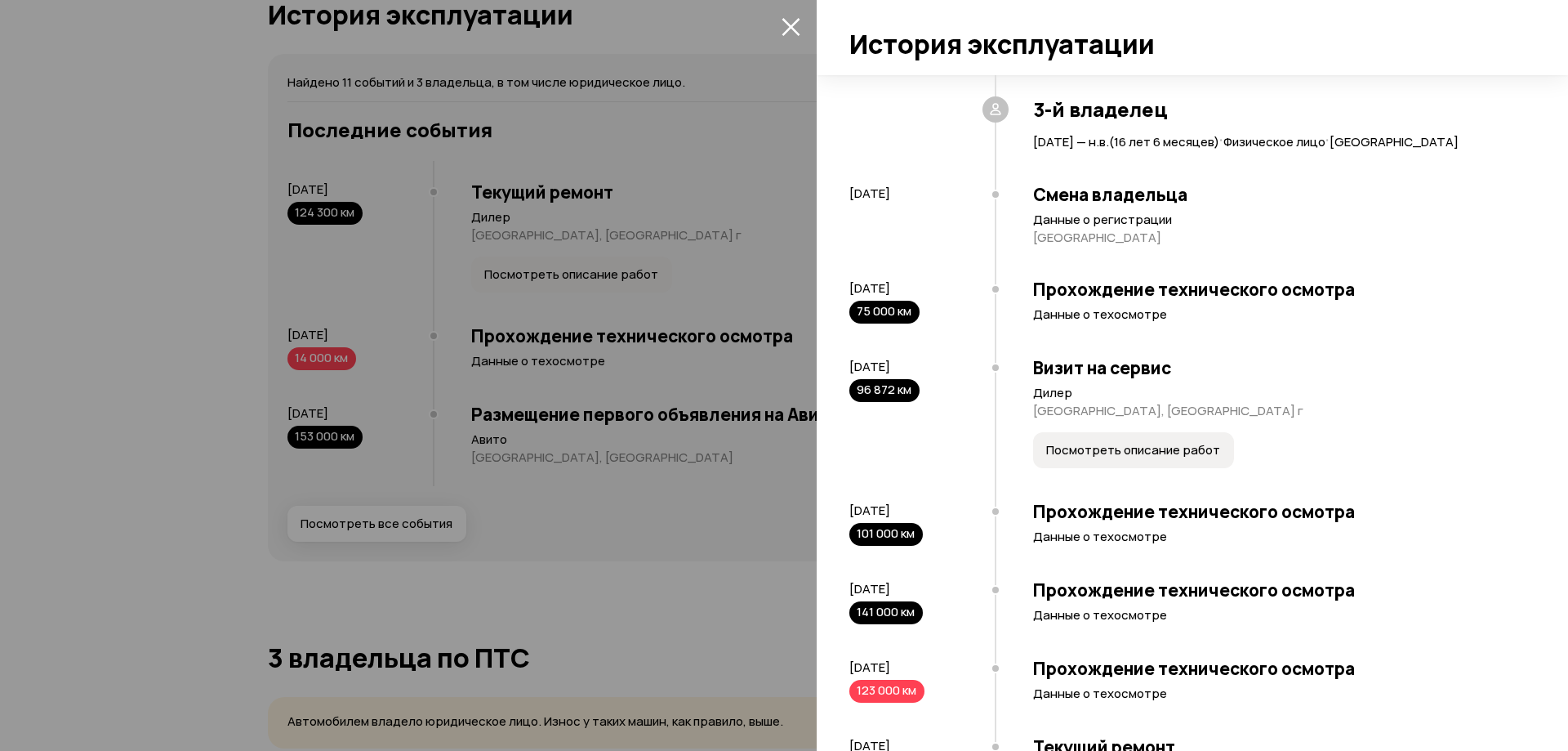
click at [1173, 468] on button "Посмотреть описание работ" at bounding box center [1133, 450] width 201 height 36
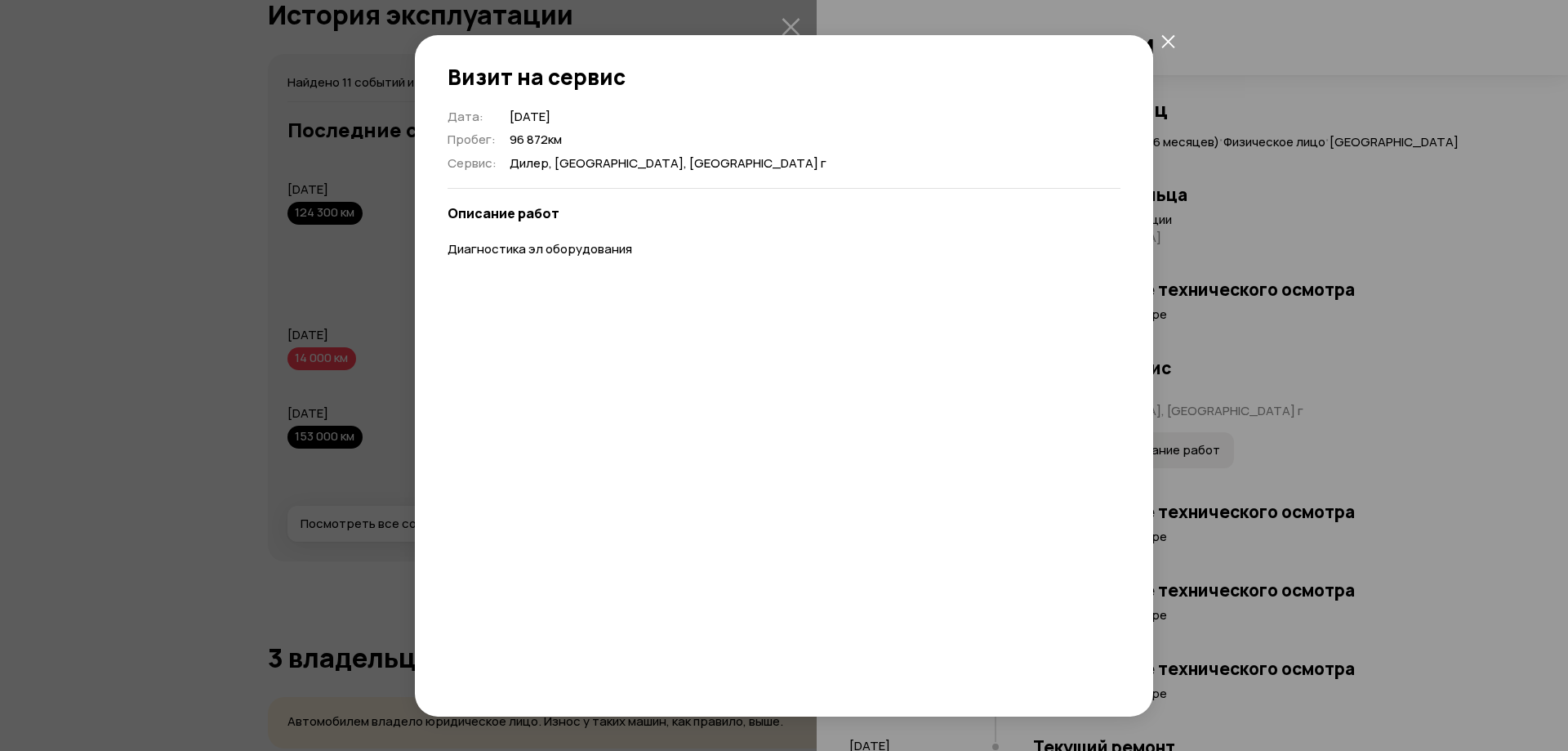
click at [1164, 47] on icon "закрыть" at bounding box center [1168, 42] width 13 height 13
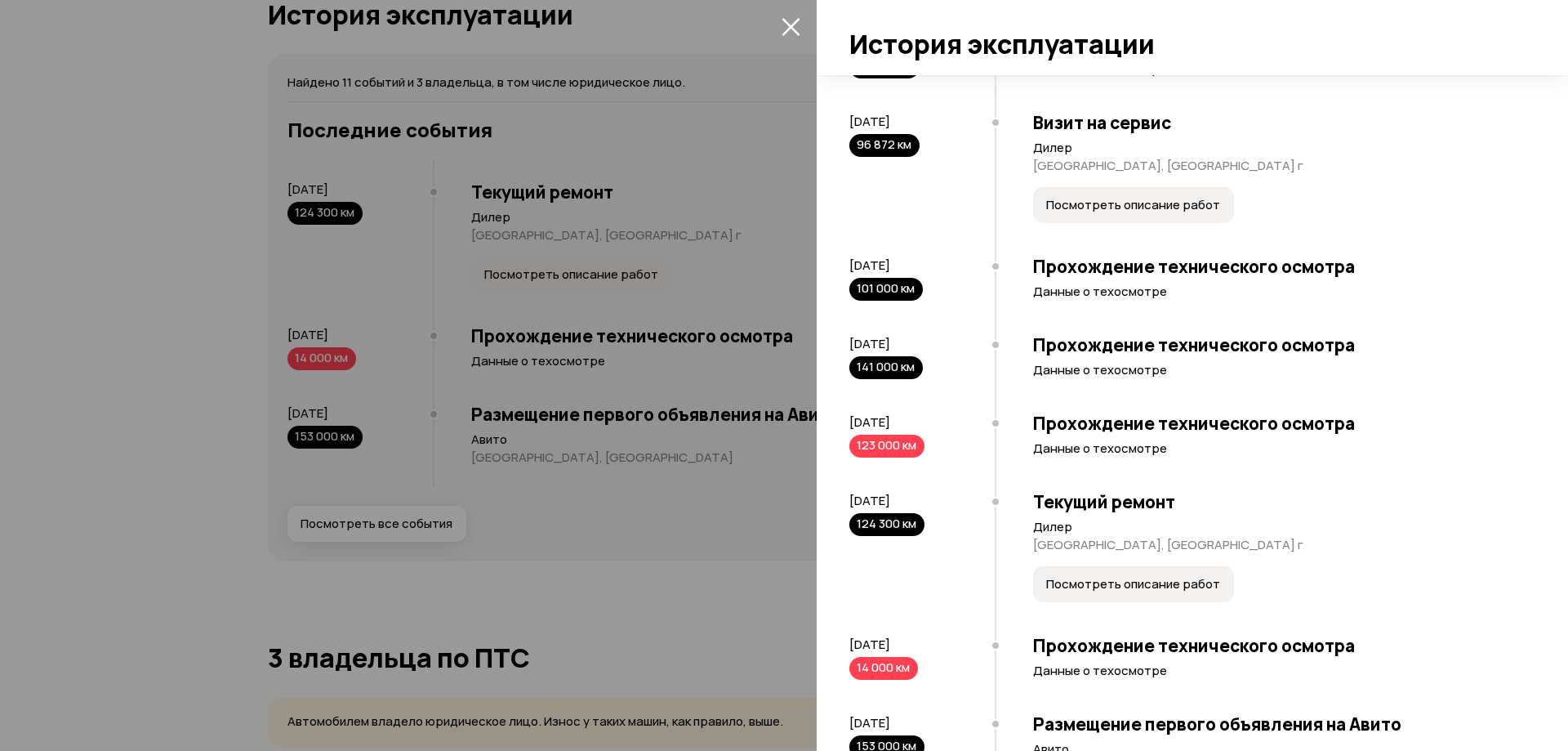
scroll to position [735, 0]
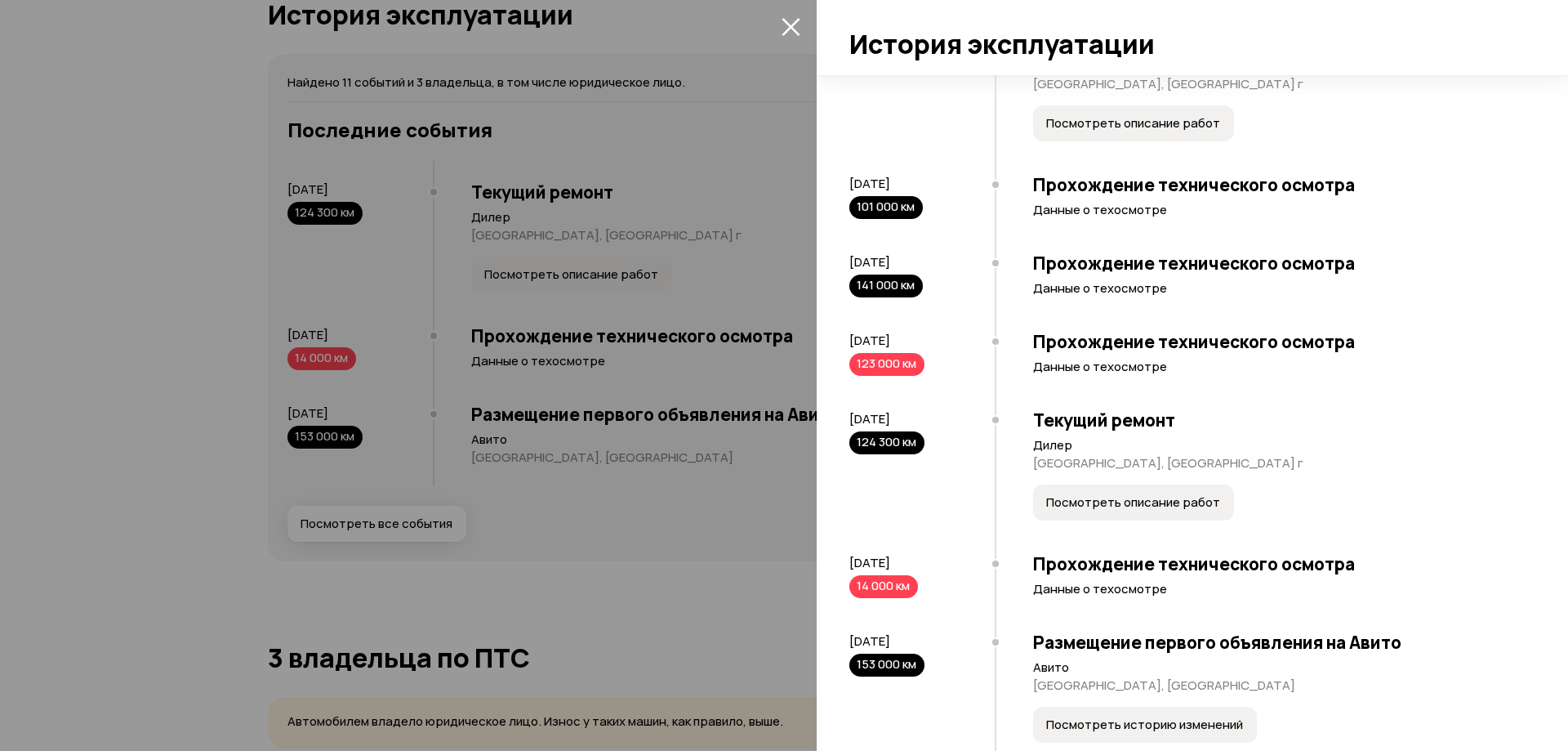
click at [1137, 510] on span "Посмотреть описание работ" at bounding box center [1133, 503] width 174 height 16
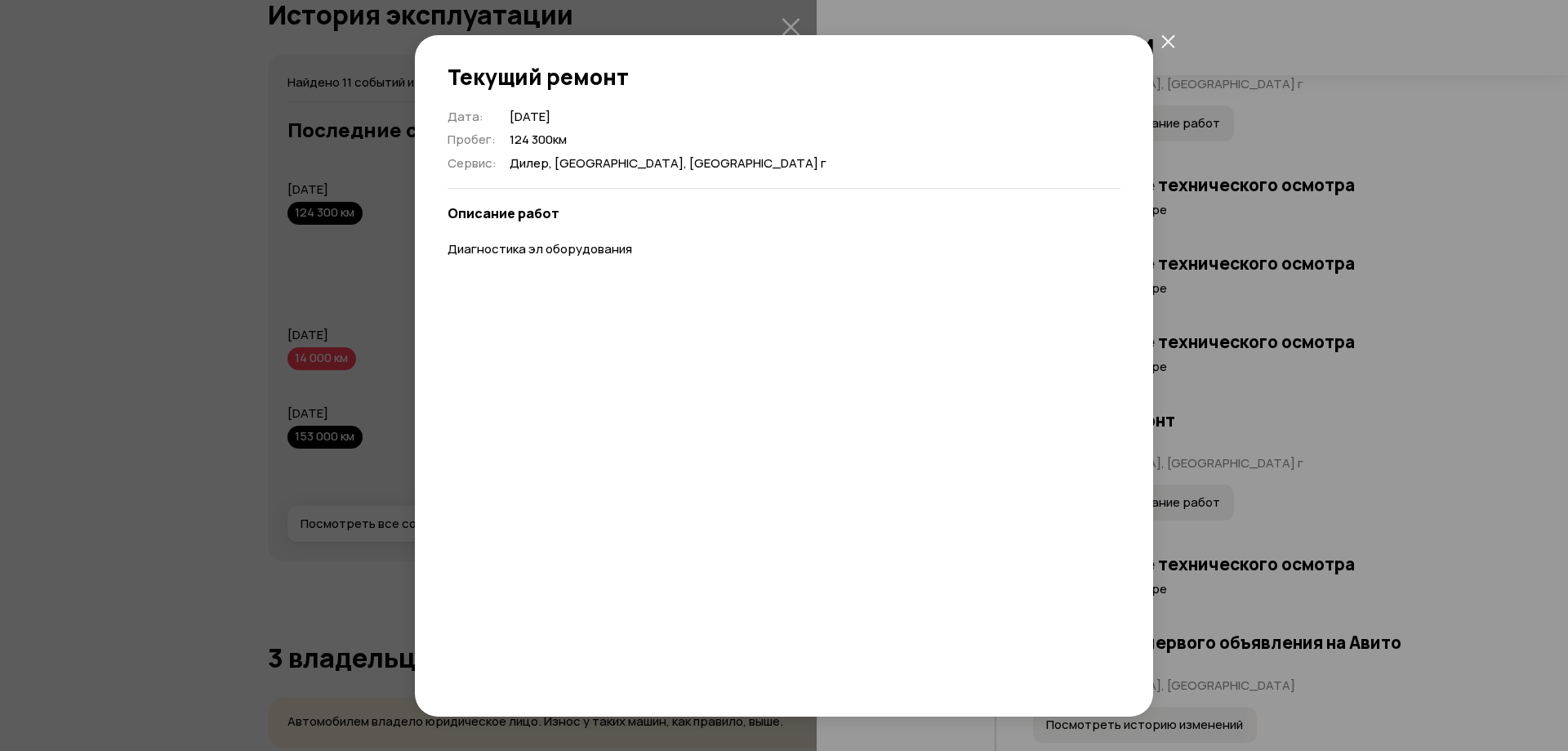
click at [1156, 38] on button "закрыть" at bounding box center [1168, 42] width 29 height 29
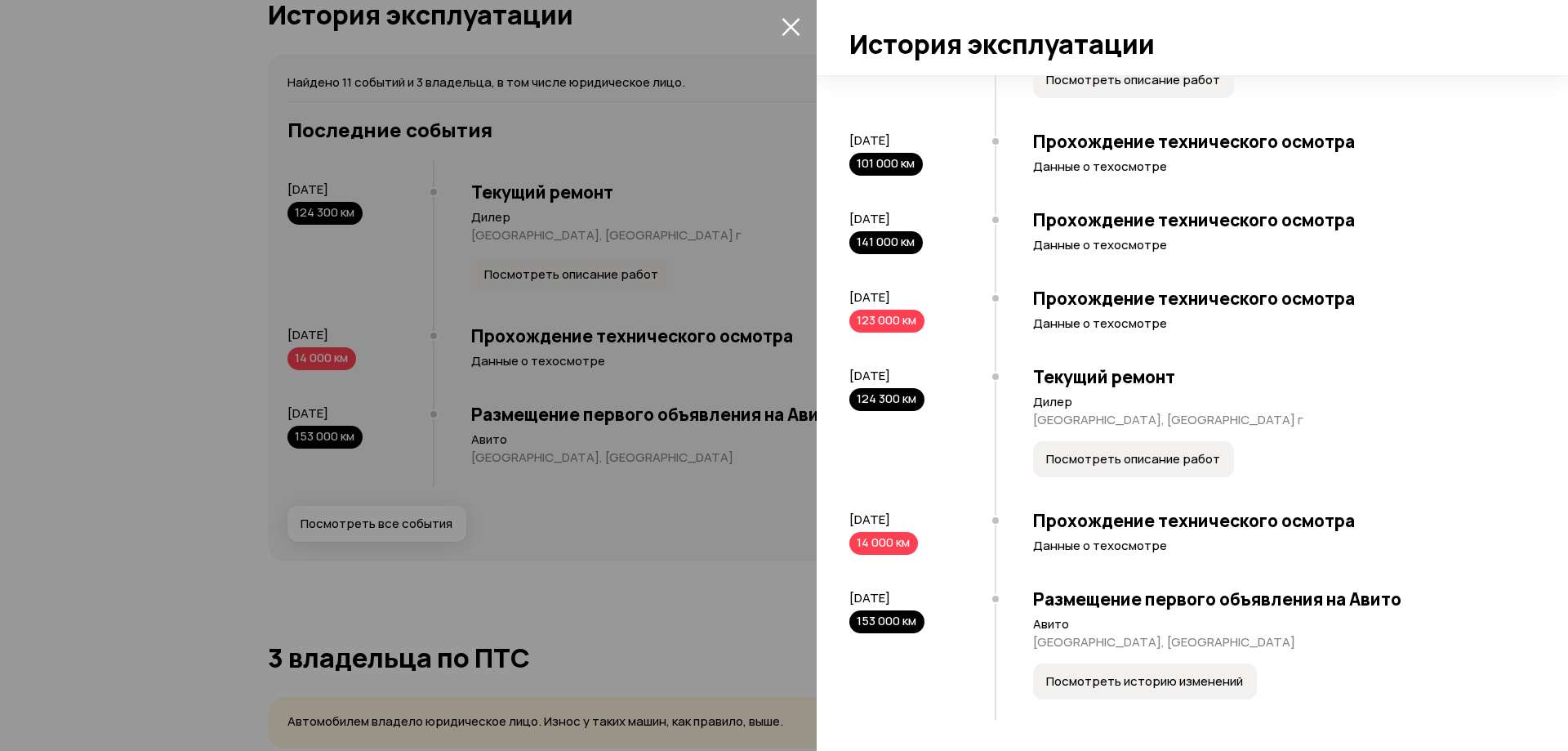
scroll to position [798, 0]
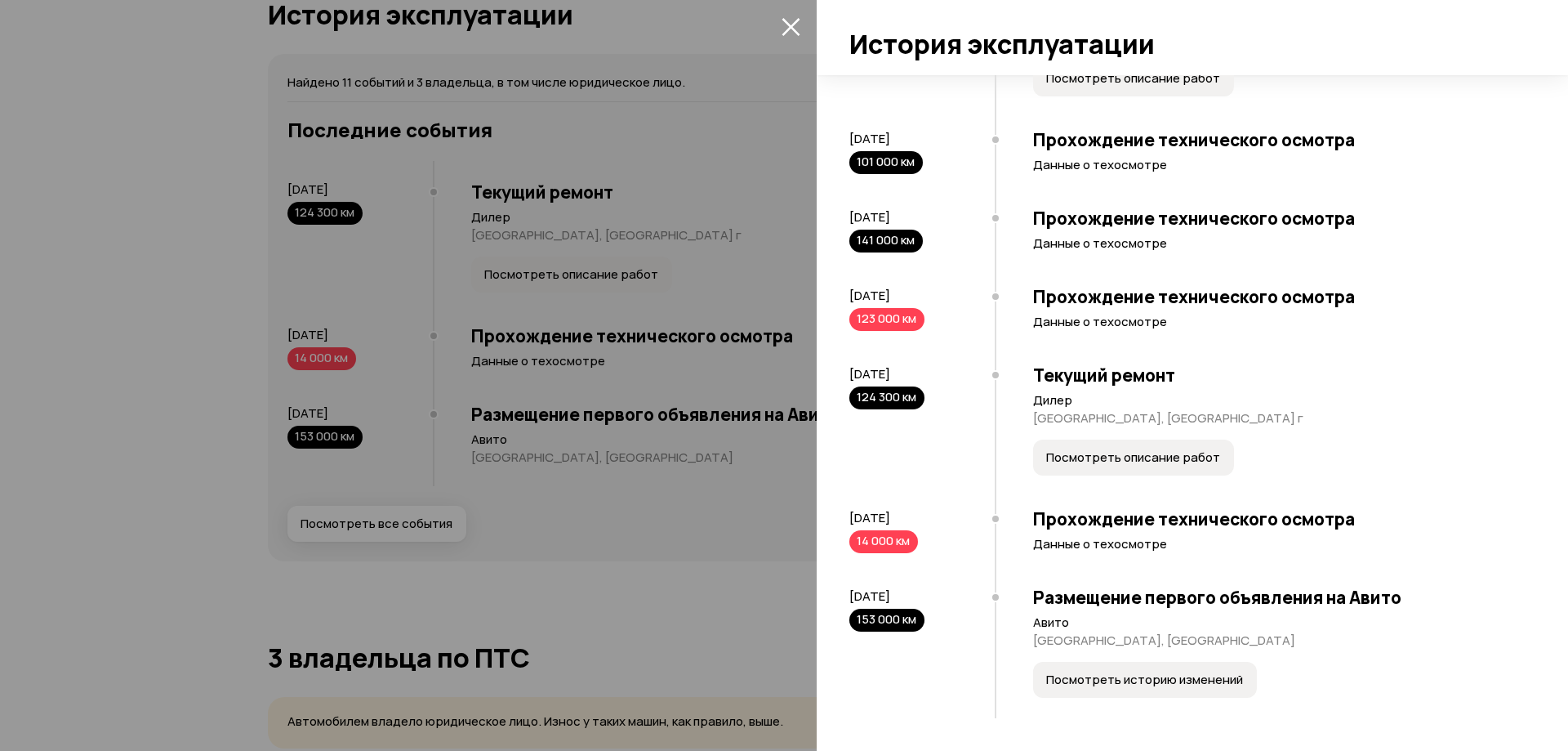
click at [1153, 683] on span "Посмотреть историю изменений" at bounding box center [1145, 680] width 197 height 16
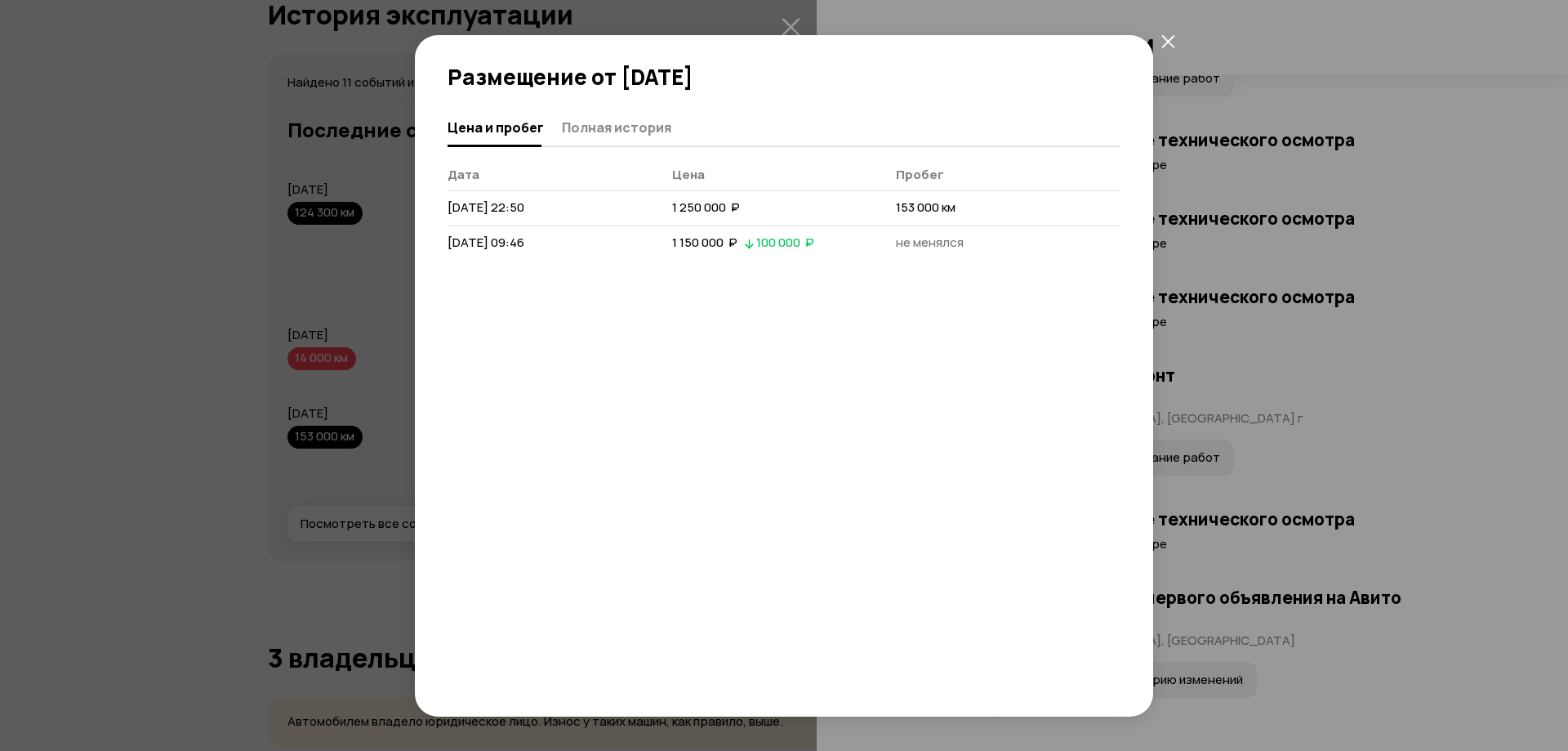
click at [1168, 41] on icon "закрыть" at bounding box center [1168, 42] width 13 height 13
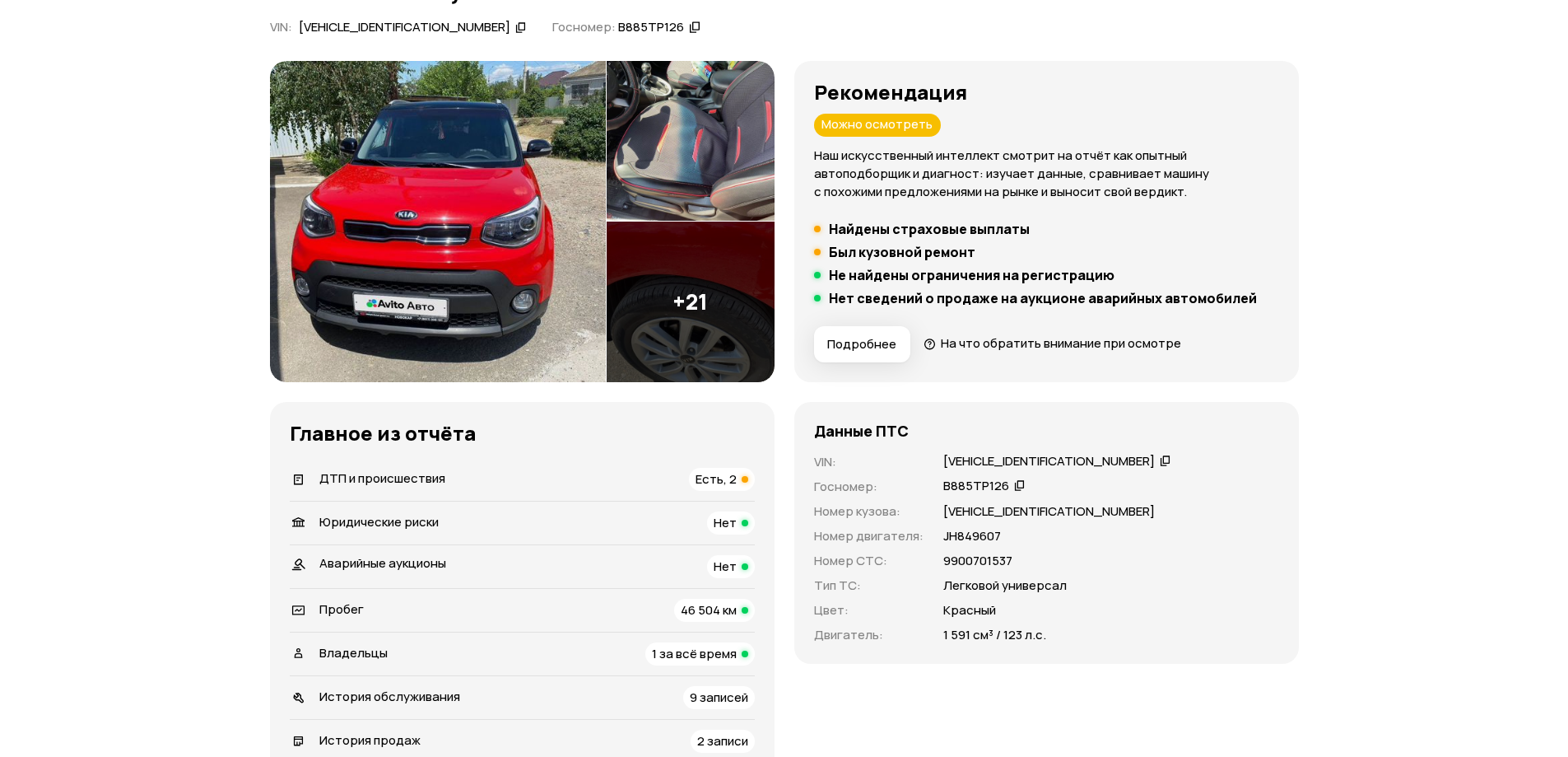
scroll to position [165, 0]
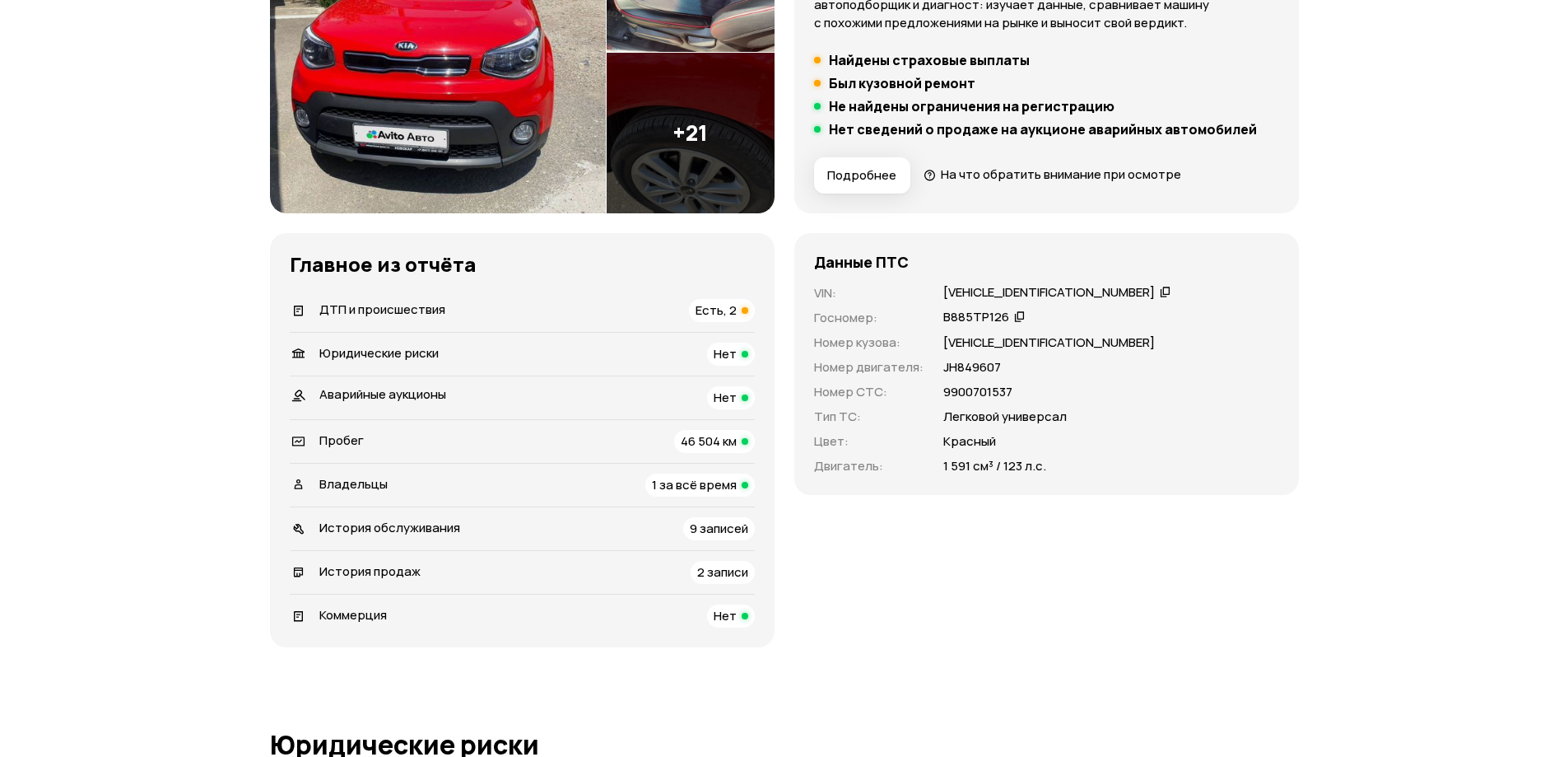
click at [458, 302] on div "ДТП и происшествия Есть, 2" at bounding box center [522, 310] width 465 height 23
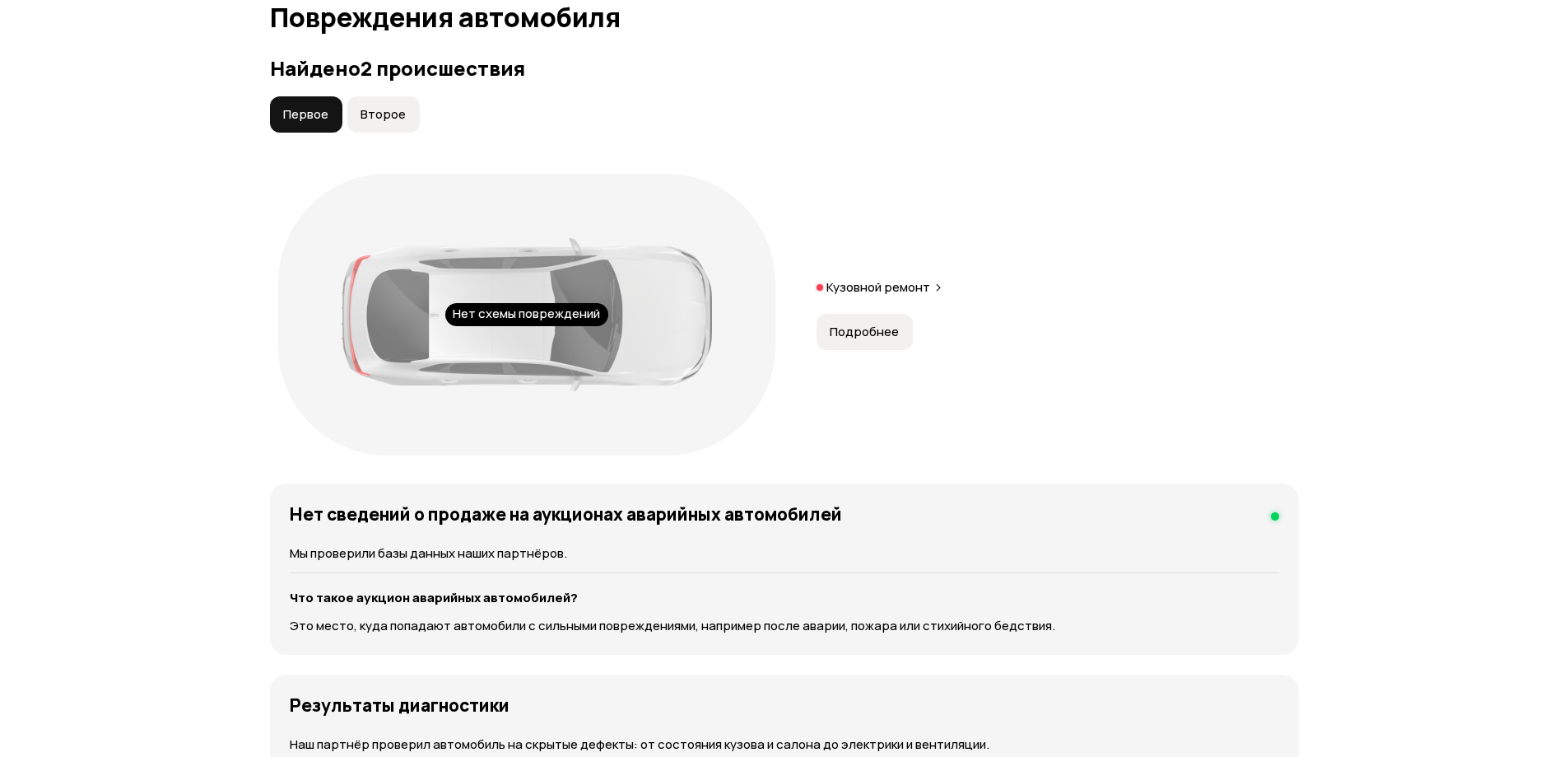
scroll to position [1706, 0]
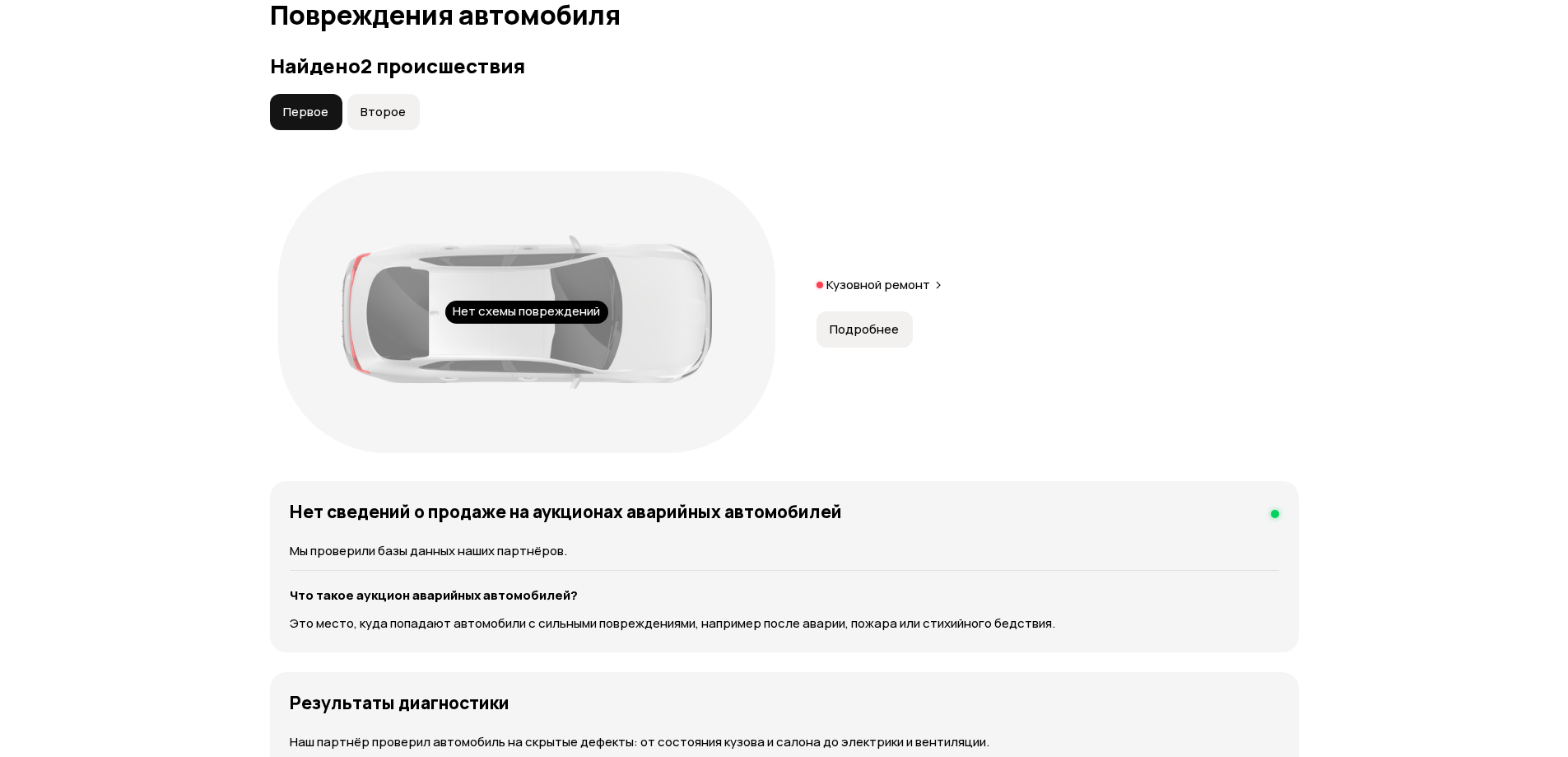
click at [908, 349] on div "Нет схемы повреждений Кузовной ремонт Подробнее" at bounding box center [784, 312] width 1029 height 298
click at [862, 329] on span "Подробнее" at bounding box center [865, 329] width 69 height 17
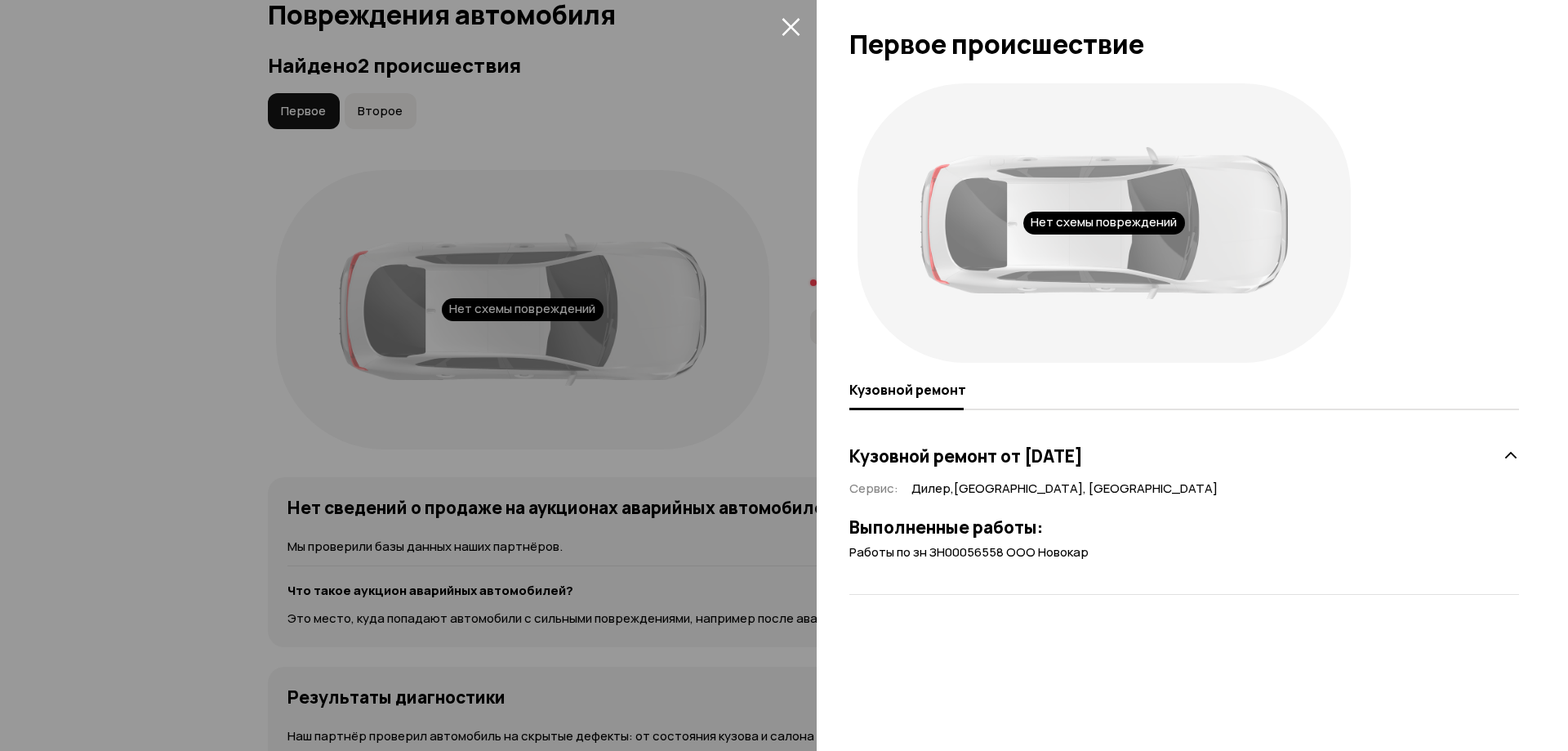
drag, startPoint x: 798, startPoint y: 25, endPoint x: 606, endPoint y: 58, distance: 194.8
click at [796, 25] on icon "закрыть" at bounding box center [791, 26] width 19 height 19
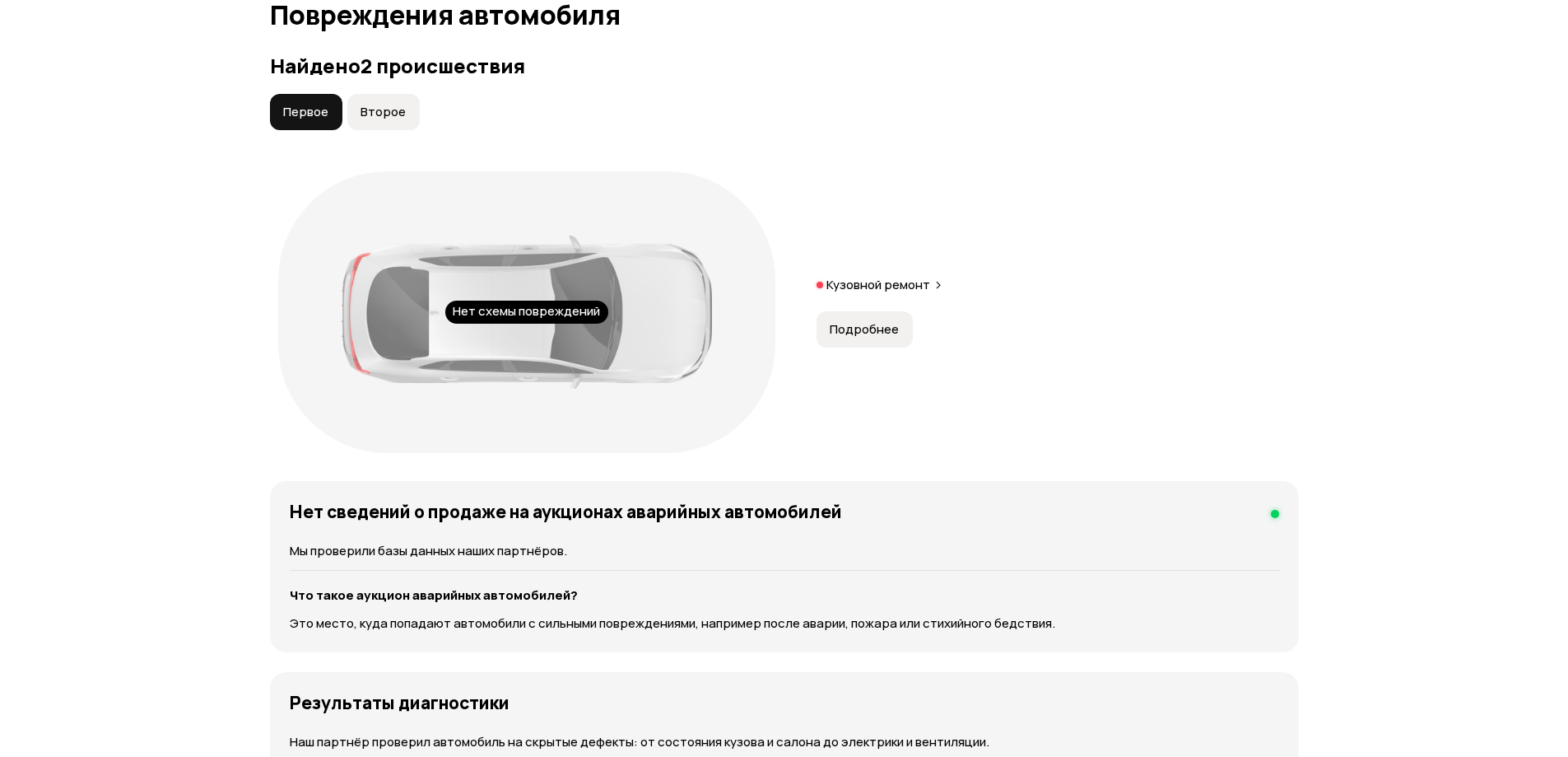
click at [383, 108] on span "Второе" at bounding box center [383, 112] width 45 height 17
click at [937, 348] on div "Страховая выплата На виновника • 16 700 ₽ Подробнее" at bounding box center [1058, 312] width 483 height 97
click at [894, 344] on span "Подробнее" at bounding box center [865, 343] width 69 height 17
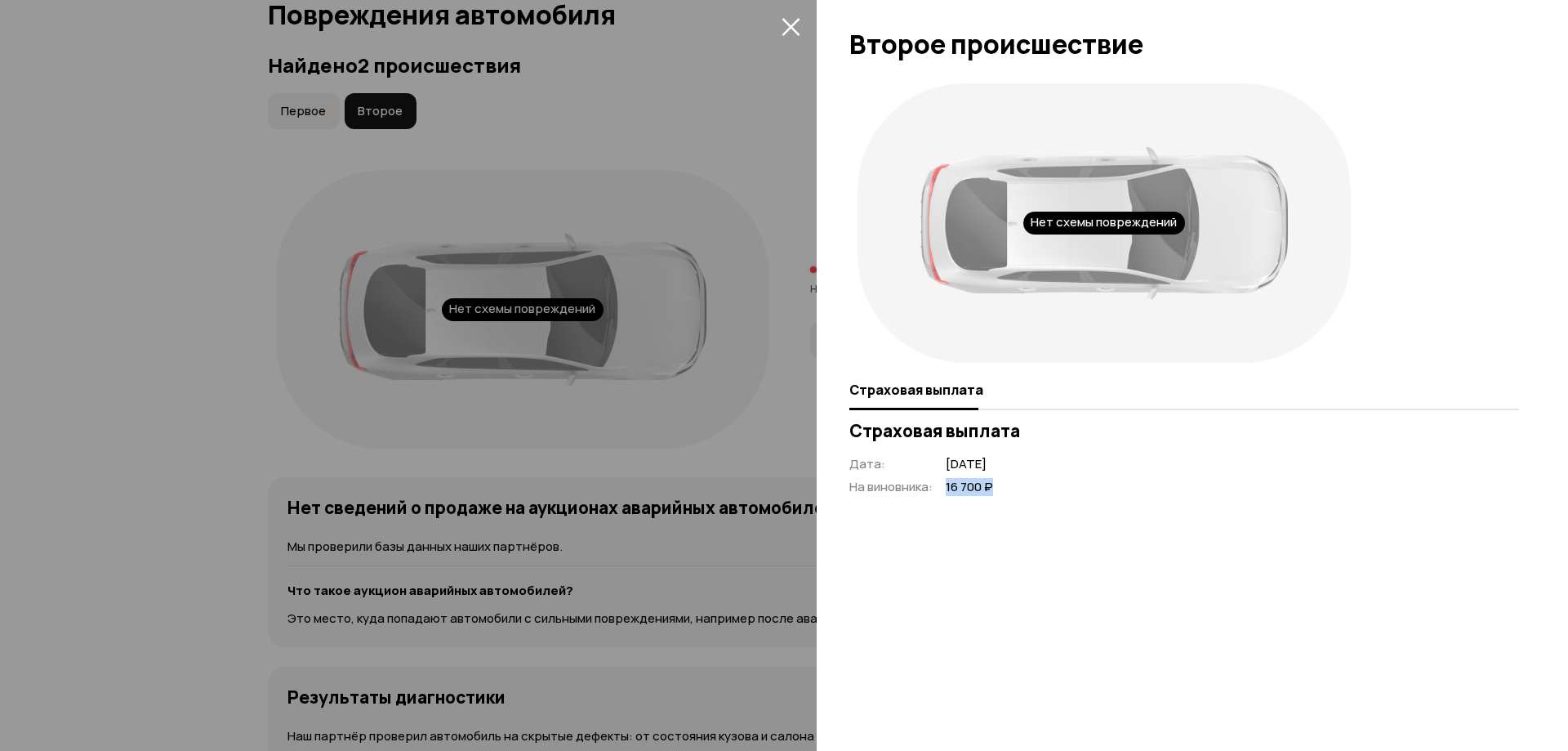
drag, startPoint x: 933, startPoint y: 484, endPoint x: 1097, endPoint y: 487, distance: 164.0
click at [1097, 487] on div "Дата : декабрь 2018 года На виновника : 16 700 ₽" at bounding box center [1185, 476] width 670 height 40
click at [1109, 492] on div "Дата : декабрь 2018 года На виновника : 16 700 ₽" at bounding box center [1185, 476] width 670 height 40
click at [798, 25] on icon "закрыть" at bounding box center [791, 26] width 19 height 19
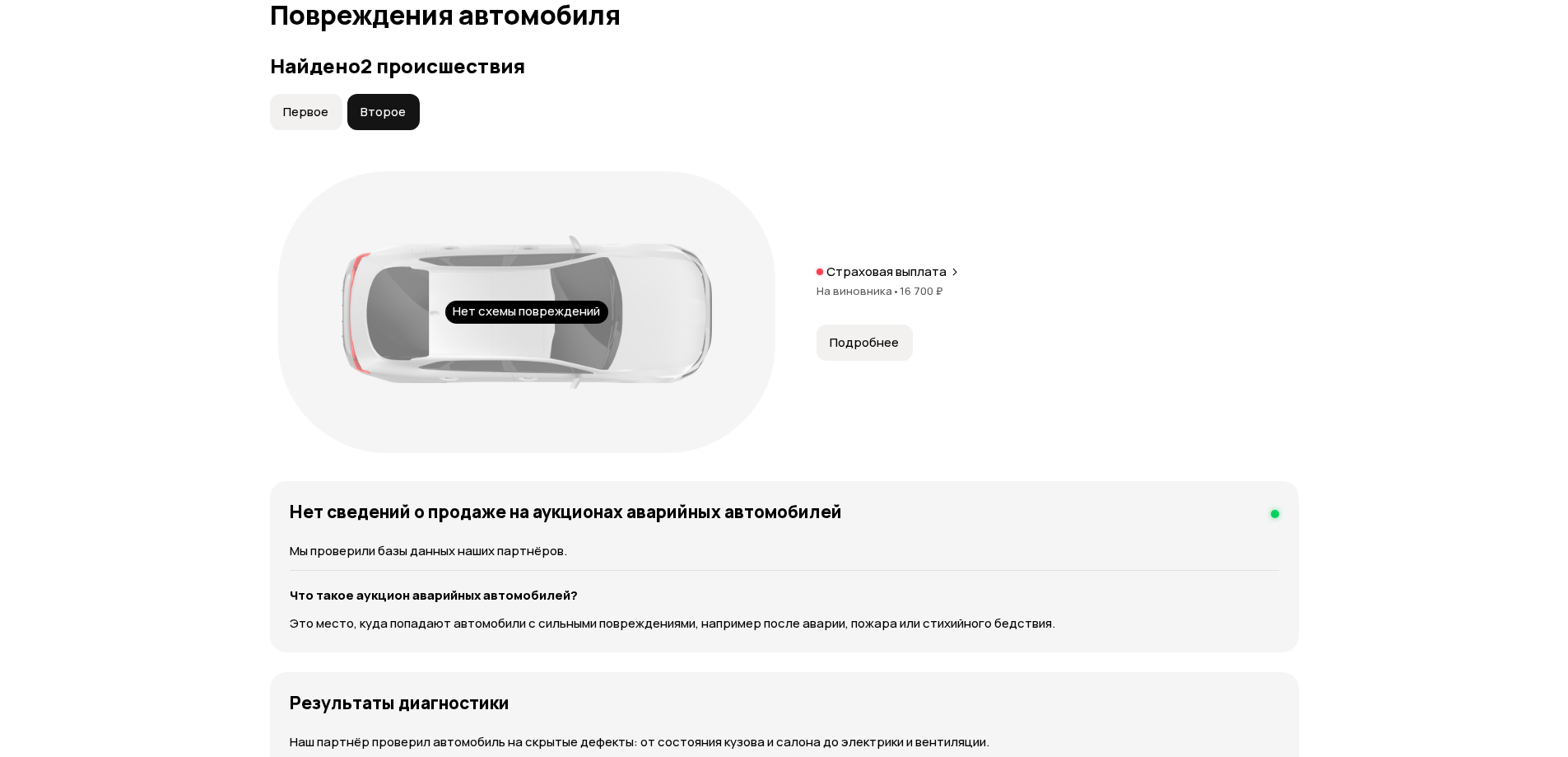
click at [274, 111] on button "Первое" at bounding box center [306, 112] width 73 height 36
click at [371, 103] on button "Второе" at bounding box center [384, 112] width 73 height 36
click at [309, 94] on button "Первое" at bounding box center [306, 112] width 73 height 36
click at [375, 94] on button "Второе" at bounding box center [384, 112] width 73 height 36
